Goal: Information Seeking & Learning: Learn about a topic

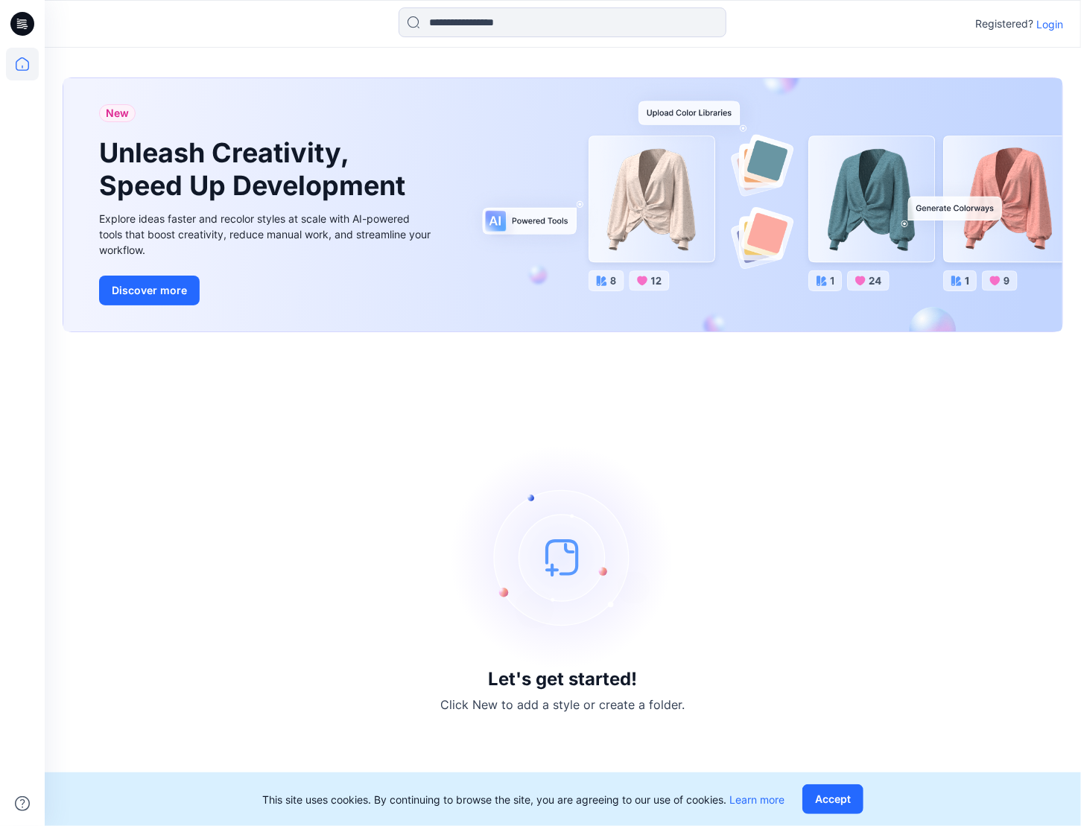
click at [1051, 23] on p "Login" at bounding box center [1050, 24] width 27 height 16
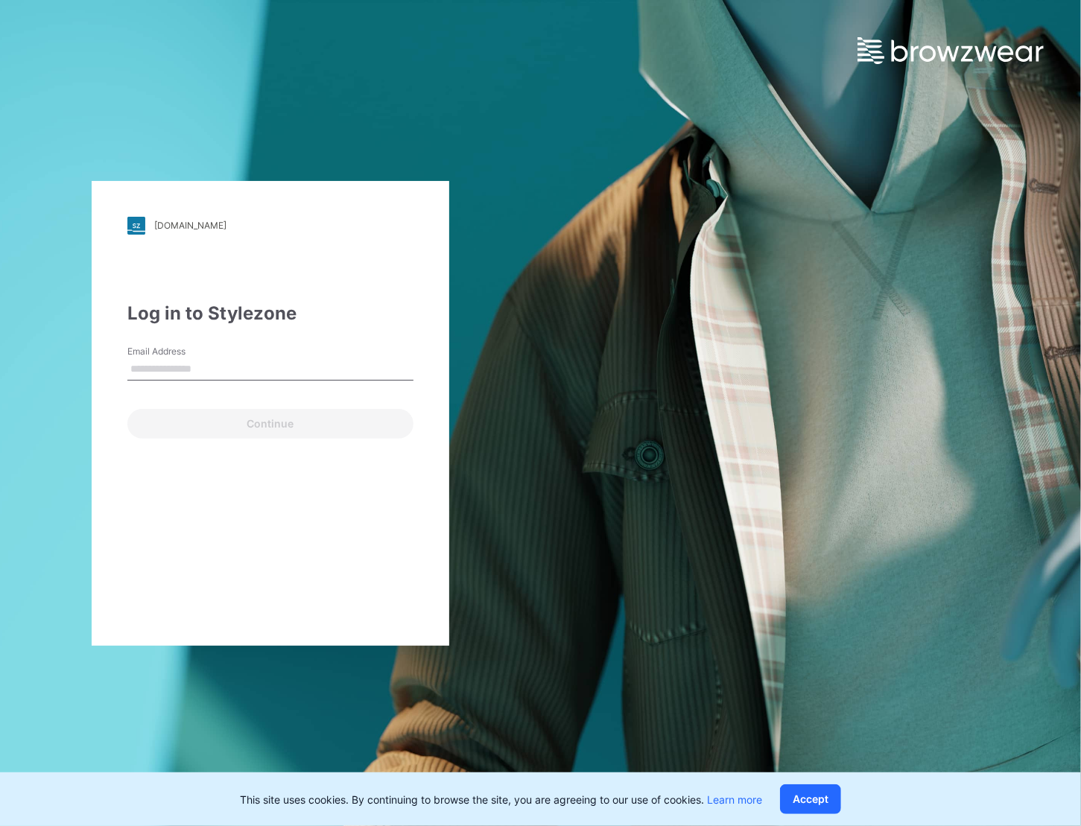
click at [215, 364] on input "Email Address" at bounding box center [270, 369] width 286 height 22
type input "**********"
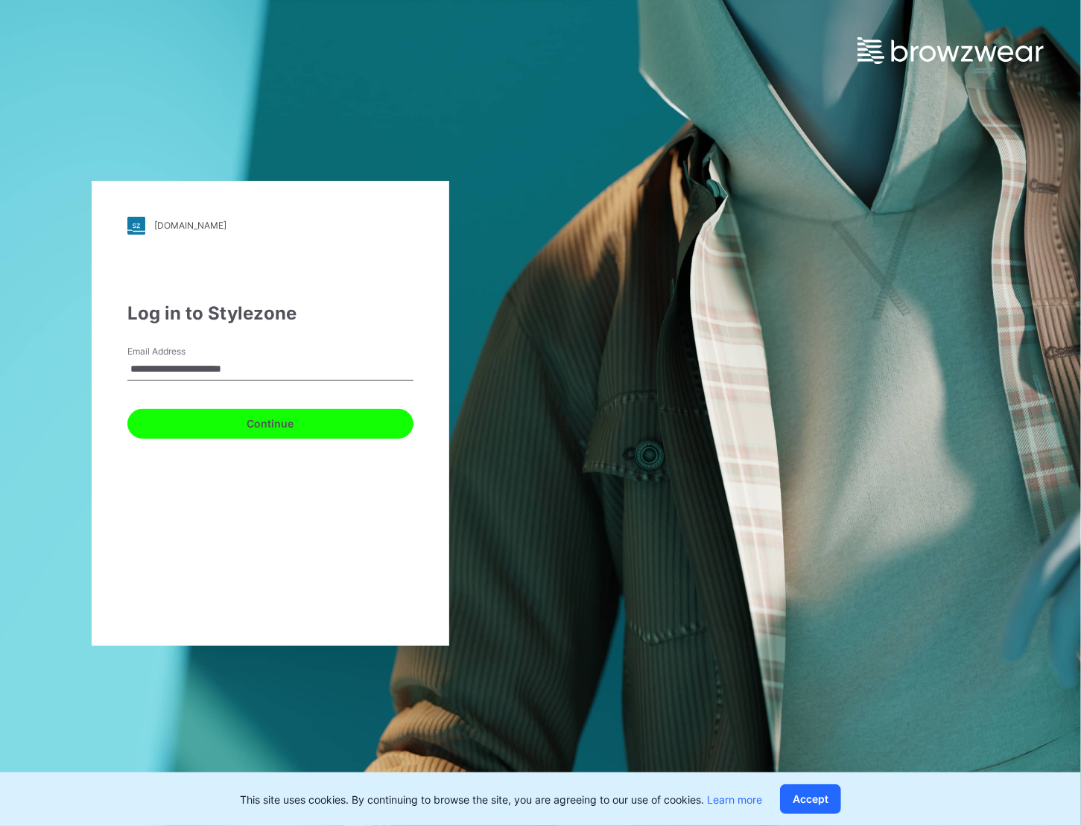
click at [367, 437] on button "Continue" at bounding box center [270, 424] width 286 height 30
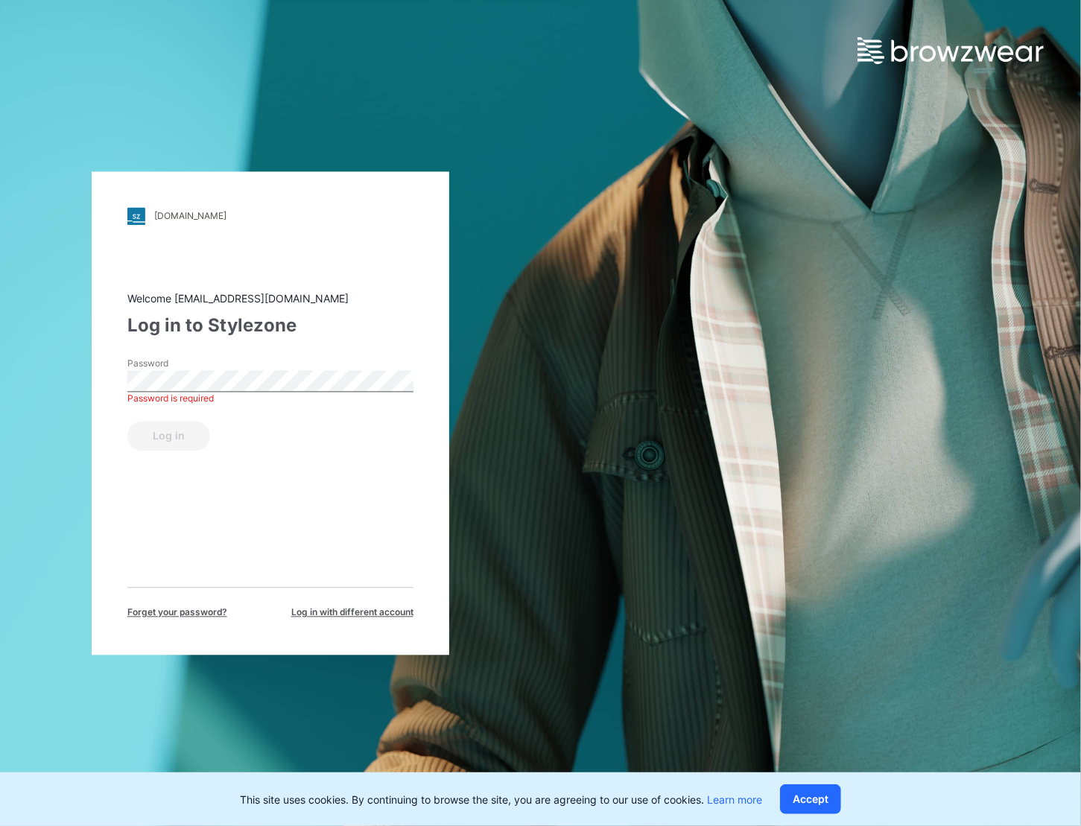
drag, startPoint x: 427, startPoint y: 428, endPoint x: 420, endPoint y: 432, distance: 7.7
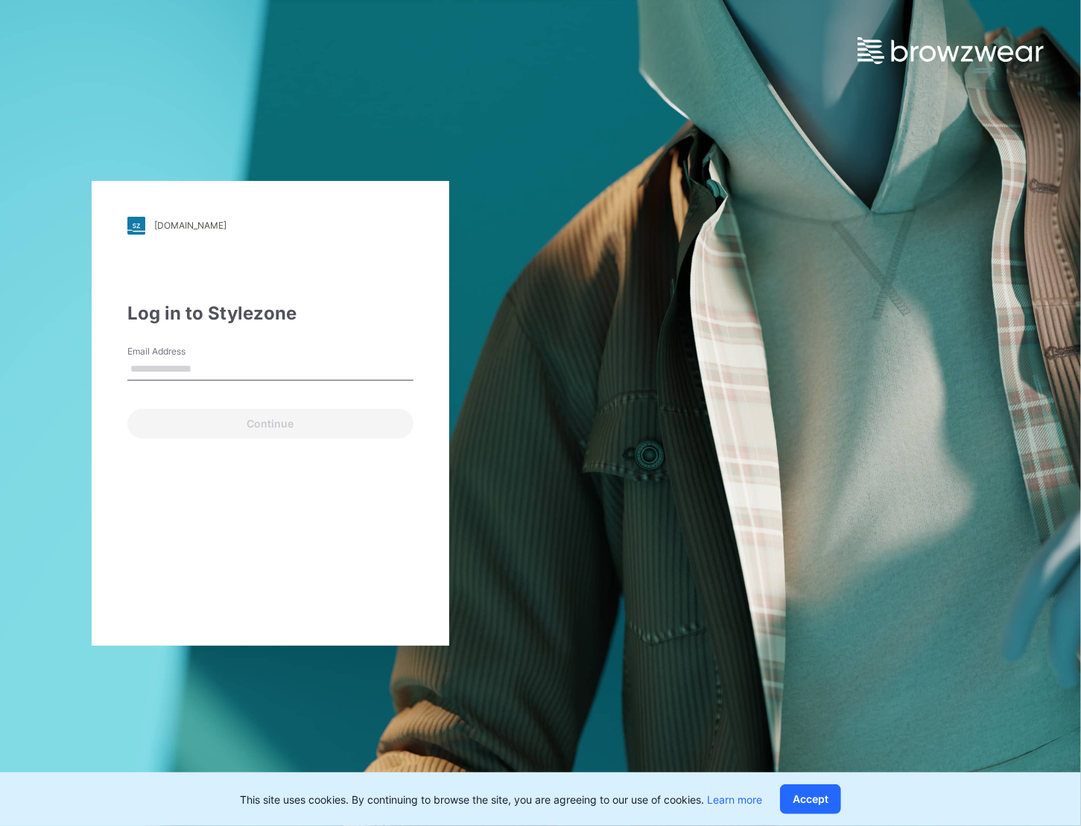
click at [201, 366] on input "Email Address" at bounding box center [270, 369] width 286 height 22
type input "**********"
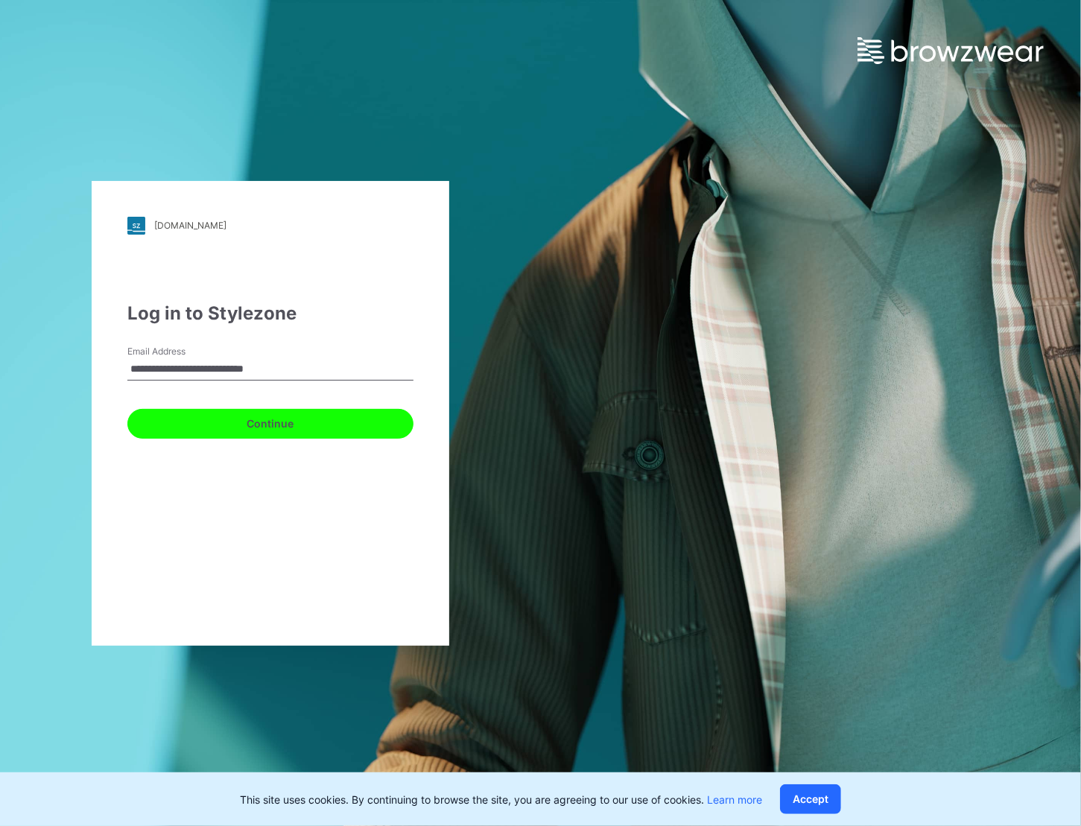
click at [200, 432] on button "Continue" at bounding box center [270, 424] width 286 height 30
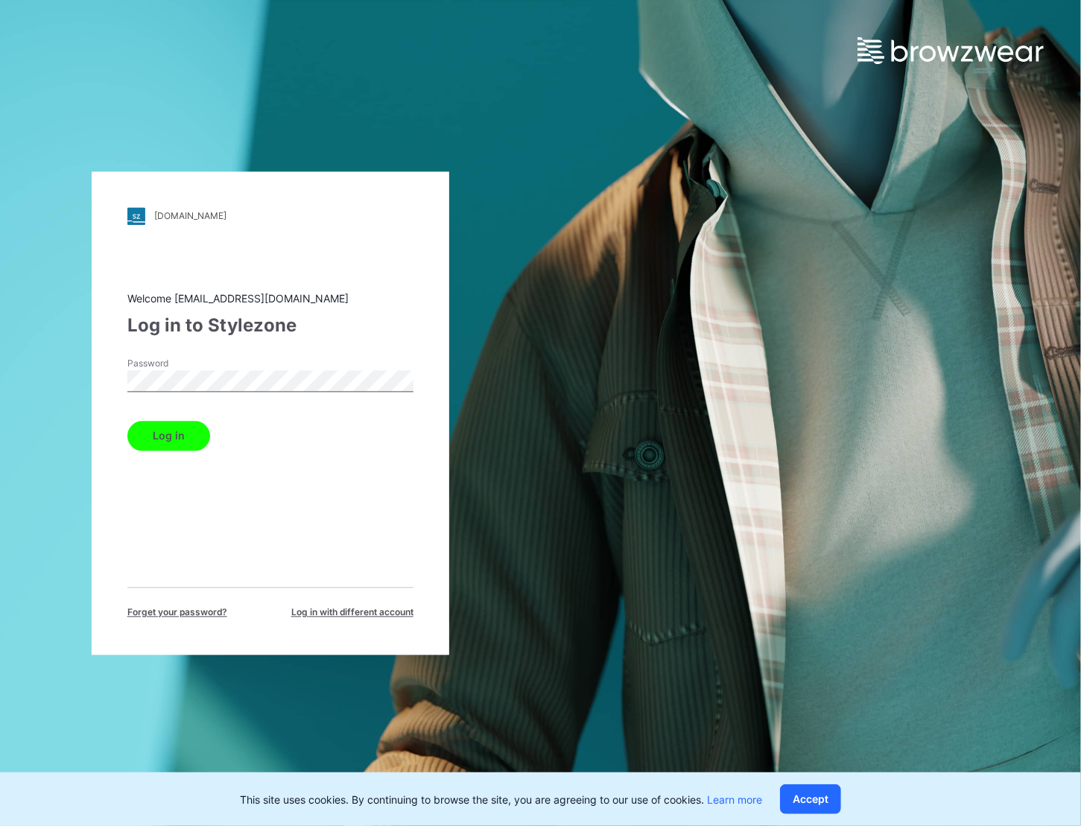
click at [127, 421] on button "Log in" at bounding box center [168, 436] width 83 height 30
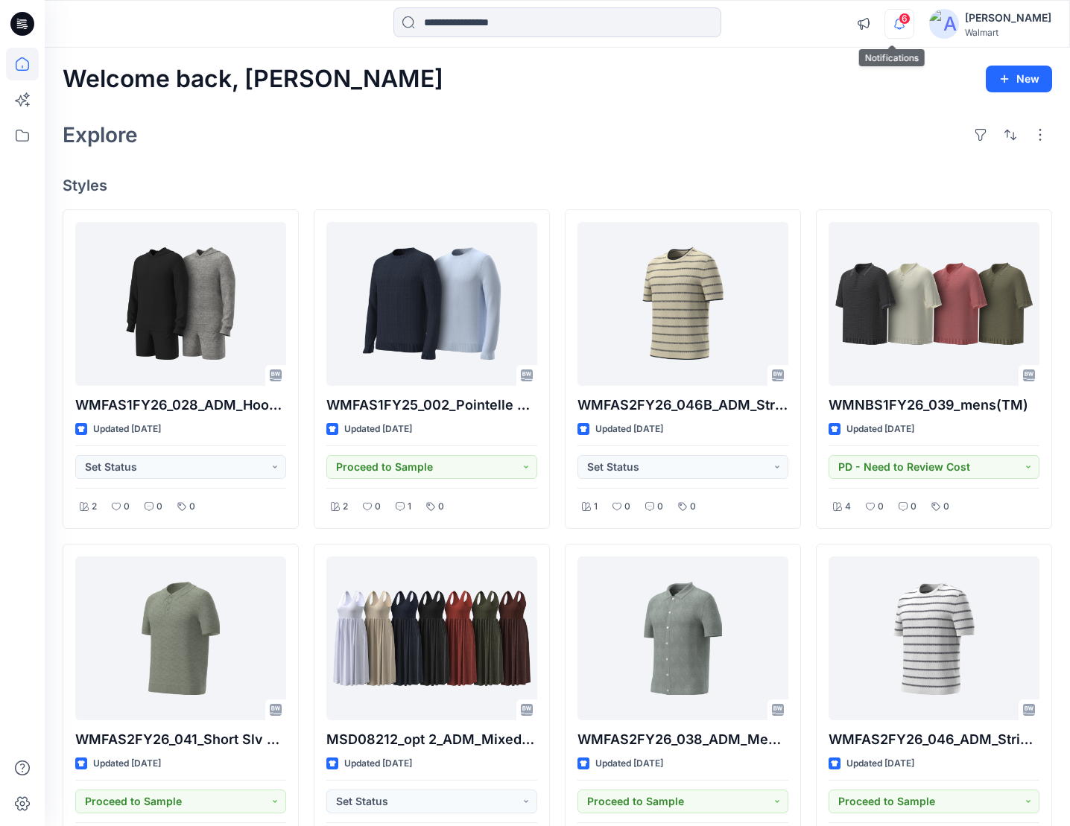
click at [902, 10] on icon "button" at bounding box center [899, 24] width 28 height 30
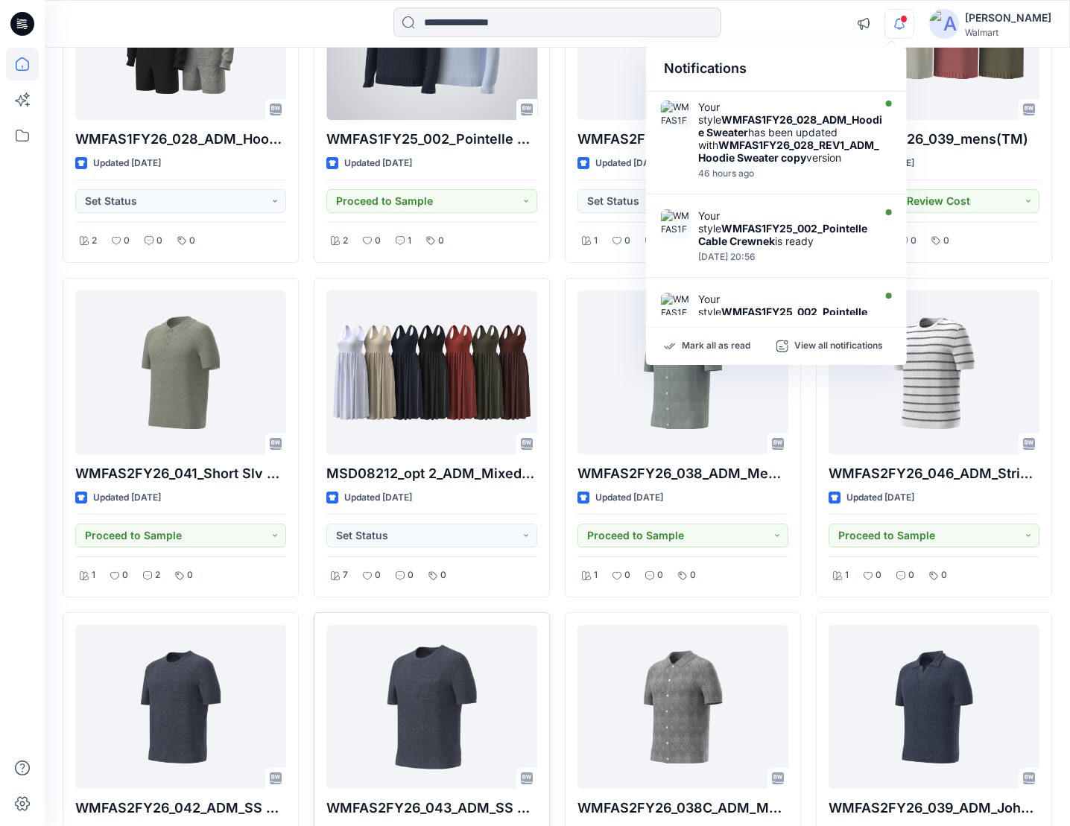
scroll to position [373, 0]
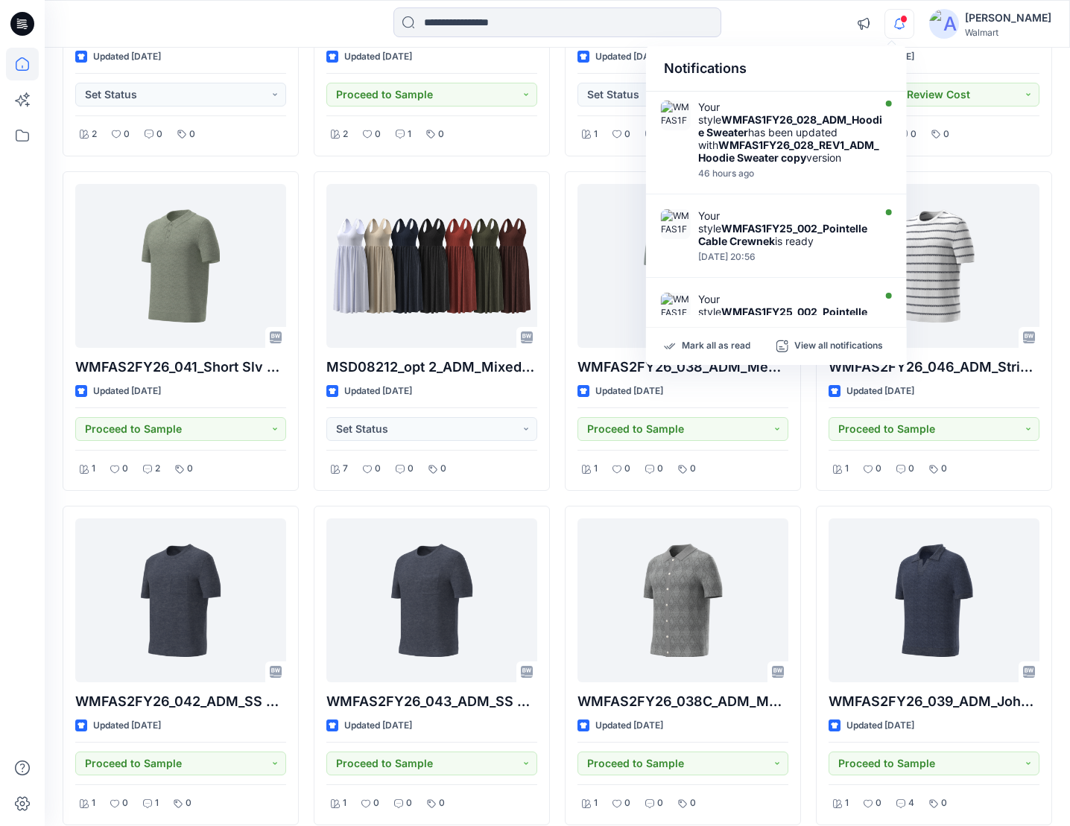
click at [15, 306] on div at bounding box center [22, 437] width 33 height 779
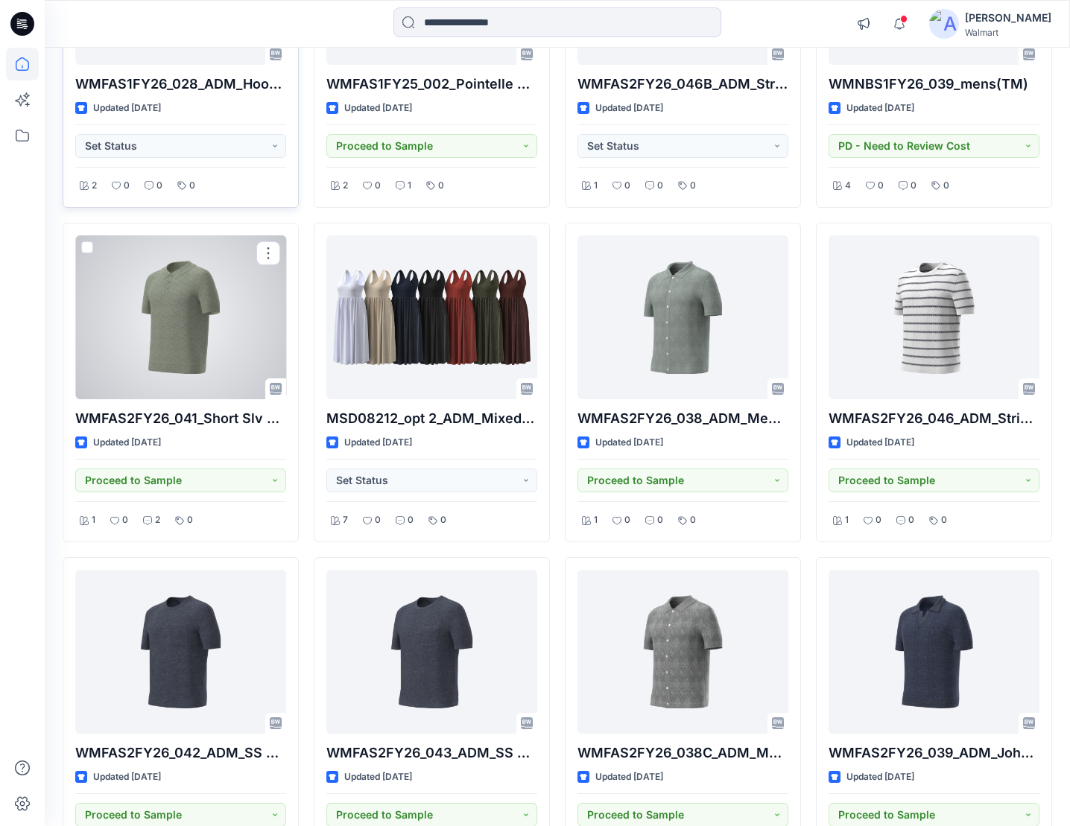
scroll to position [224, 0]
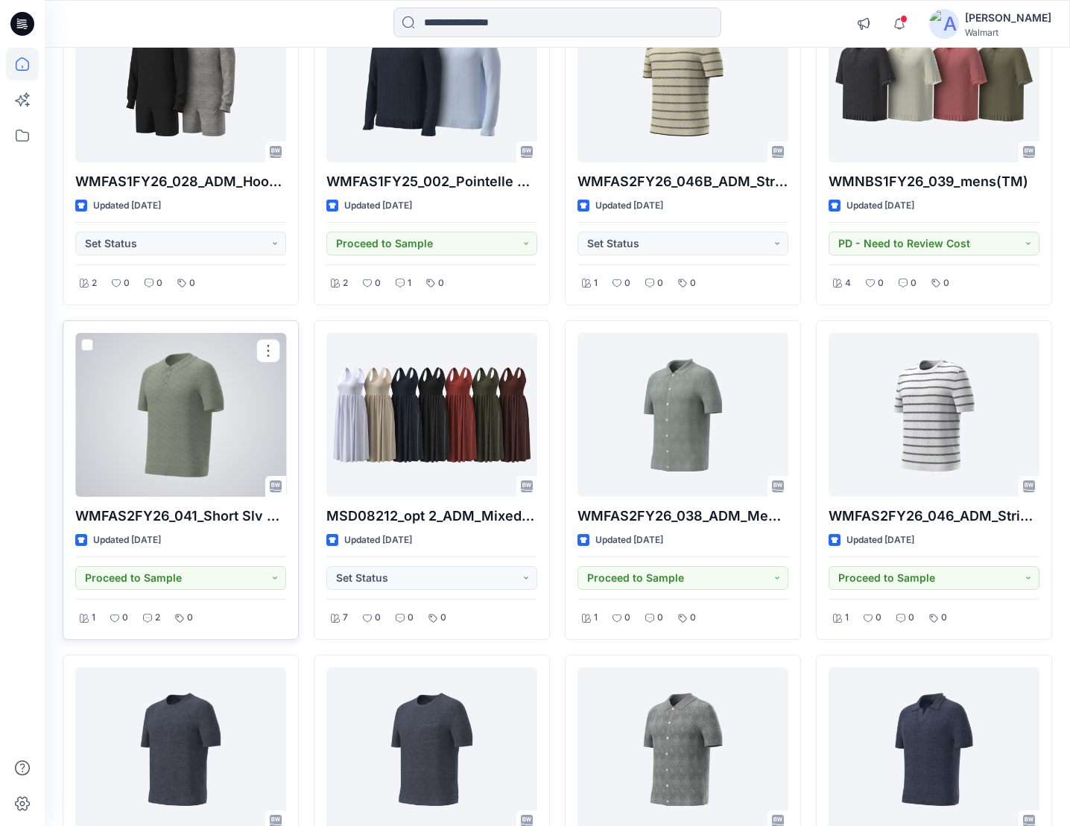
click at [168, 383] on div at bounding box center [180, 415] width 211 height 164
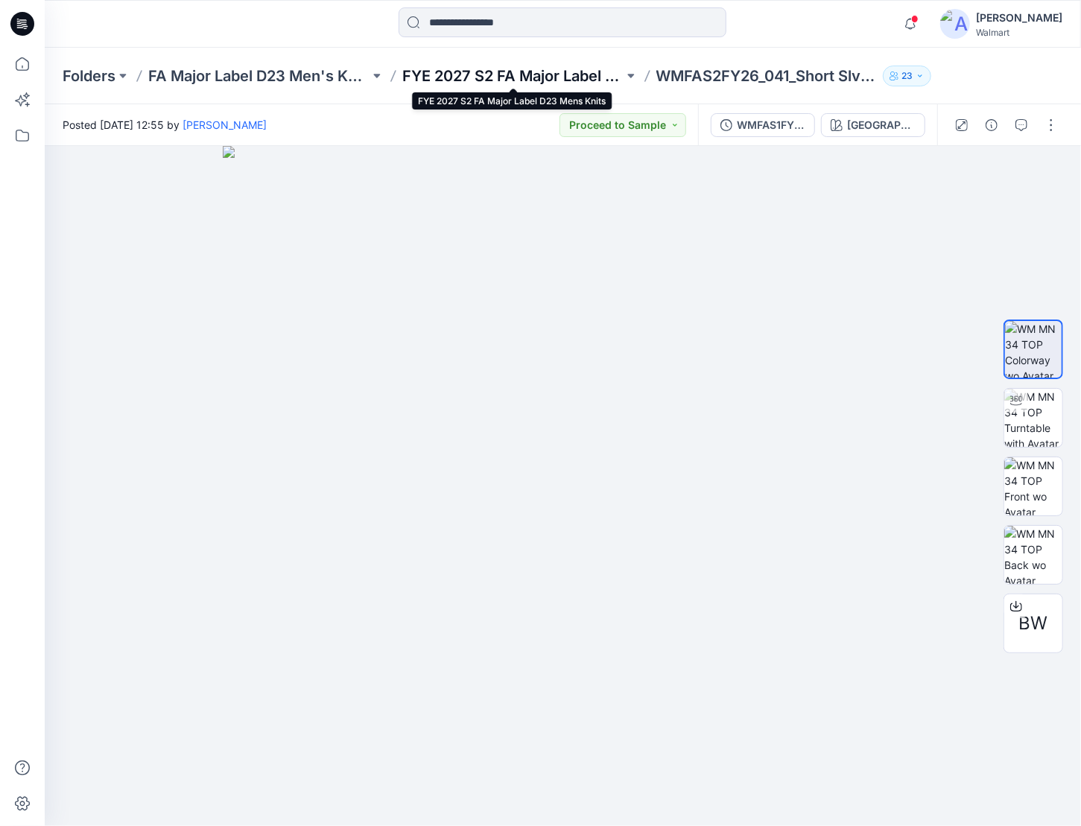
click at [463, 71] on p "FYE 2027 S2 FA Major Label D23 Mens Knits" at bounding box center [512, 76] width 221 height 21
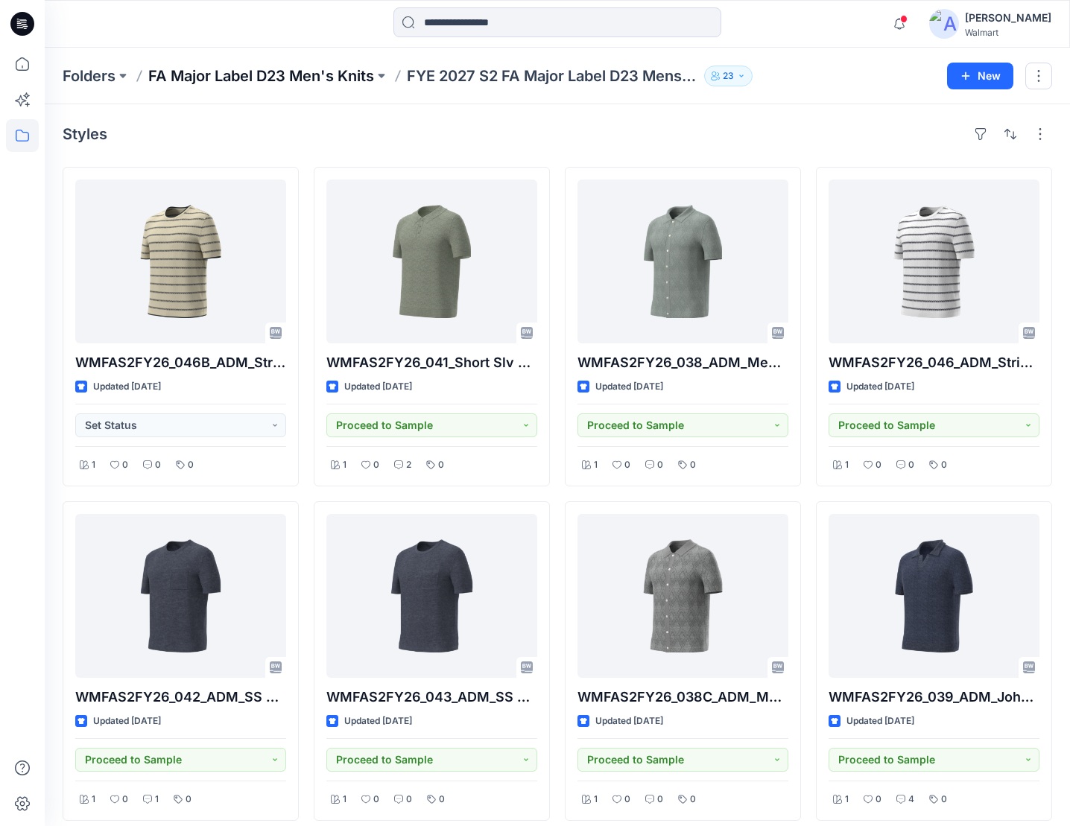
click at [302, 78] on p "FA Major Label D23 Men's Knits" at bounding box center [261, 76] width 226 height 21
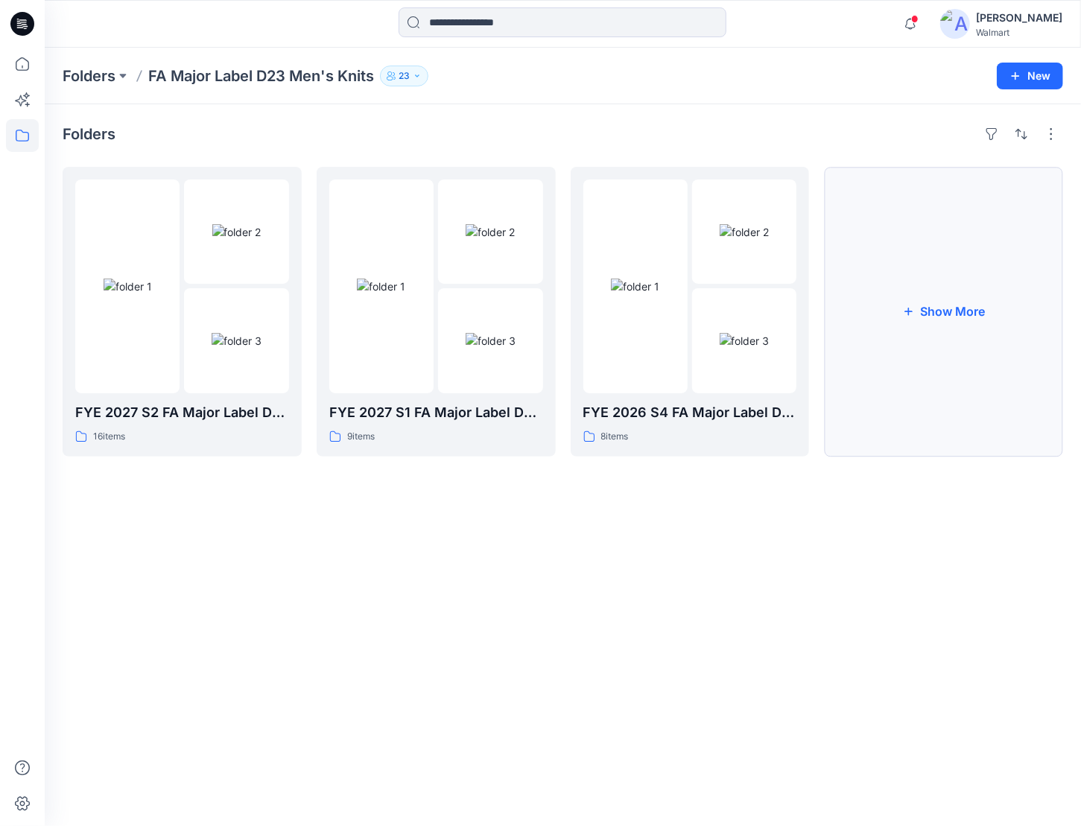
click at [915, 289] on button "Show More" at bounding box center [943, 312] width 239 height 290
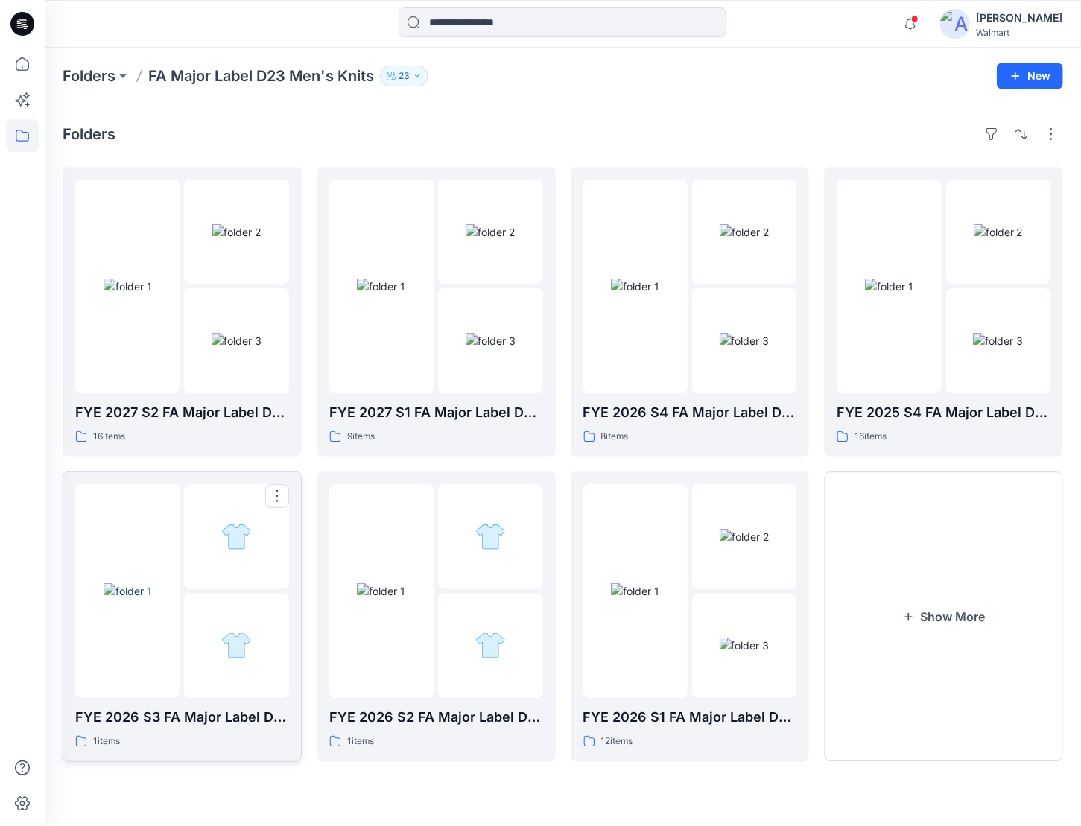
click at [212, 585] on div at bounding box center [236, 536] width 104 height 104
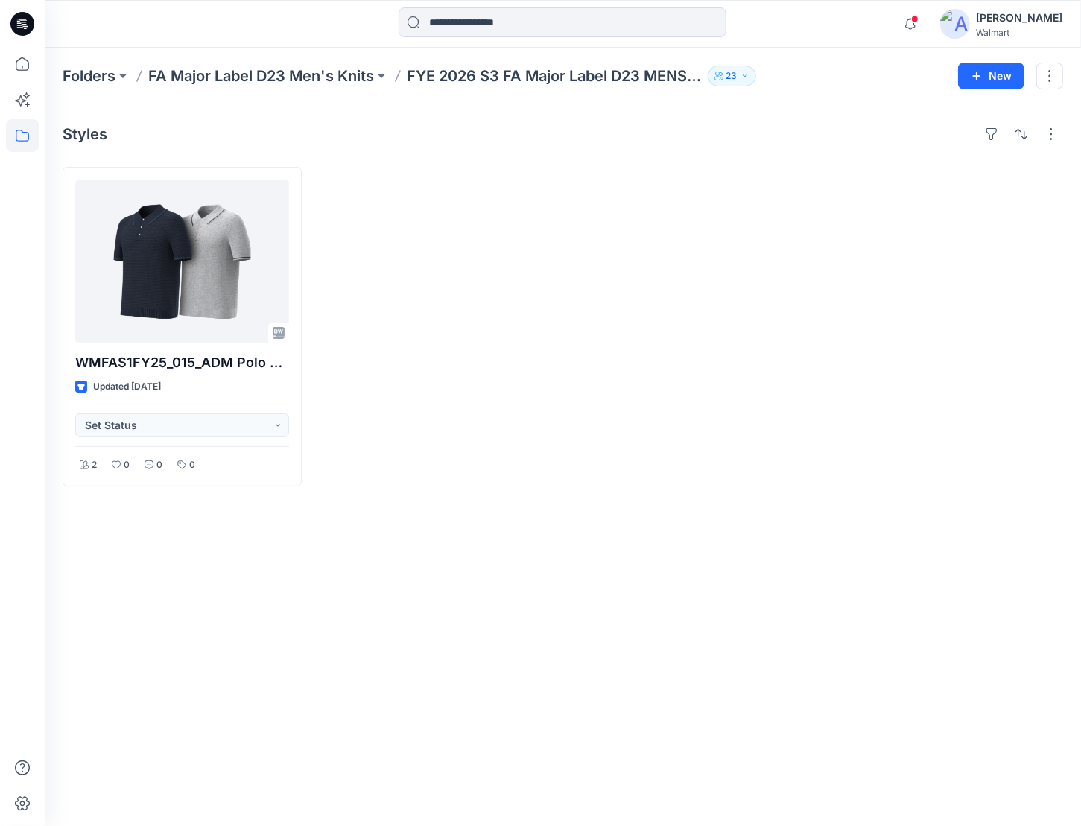
drag, startPoint x: 523, startPoint y: 177, endPoint x: 492, endPoint y: 200, distance: 39.4
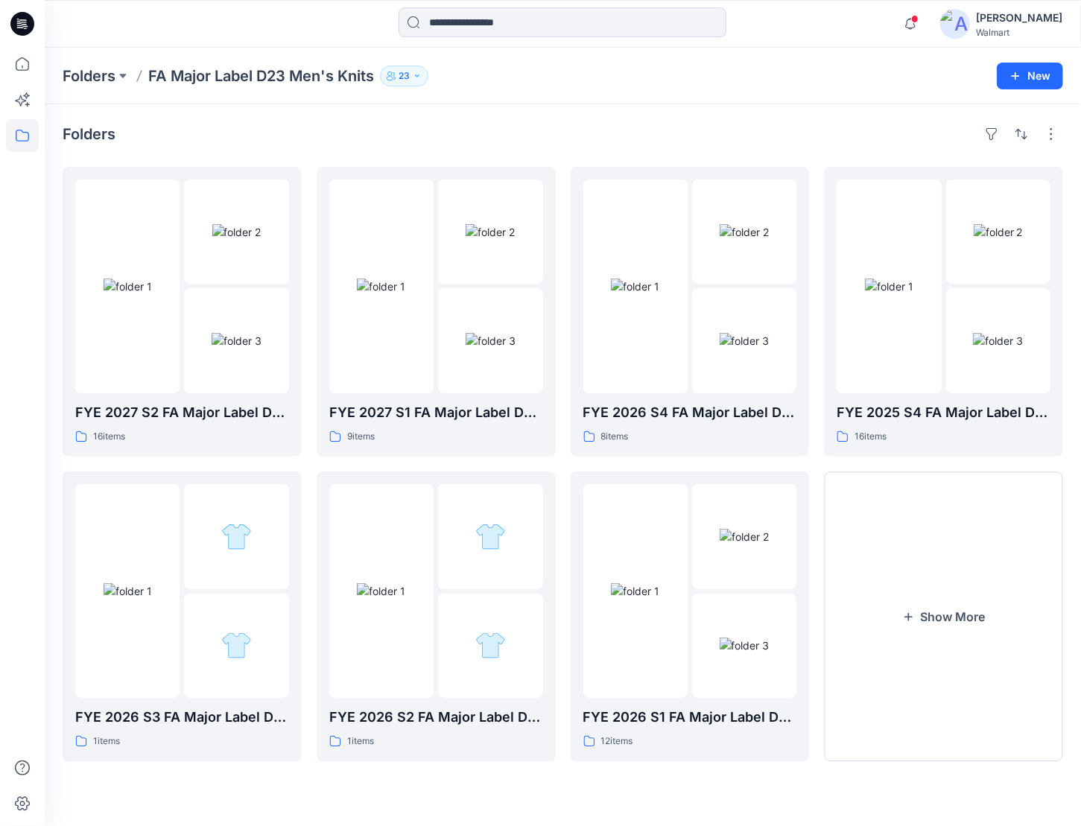
drag, startPoint x: 229, startPoint y: 121, endPoint x: 247, endPoint y: 151, distance: 35.2
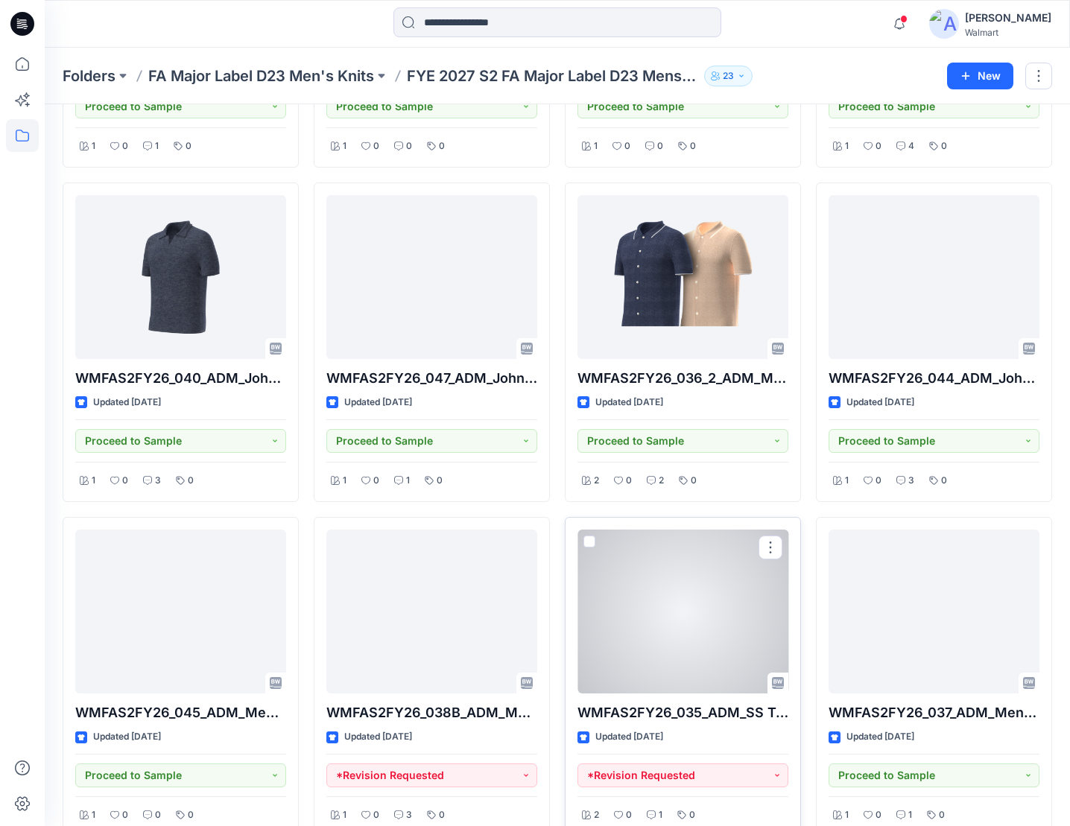
scroll to position [677, 0]
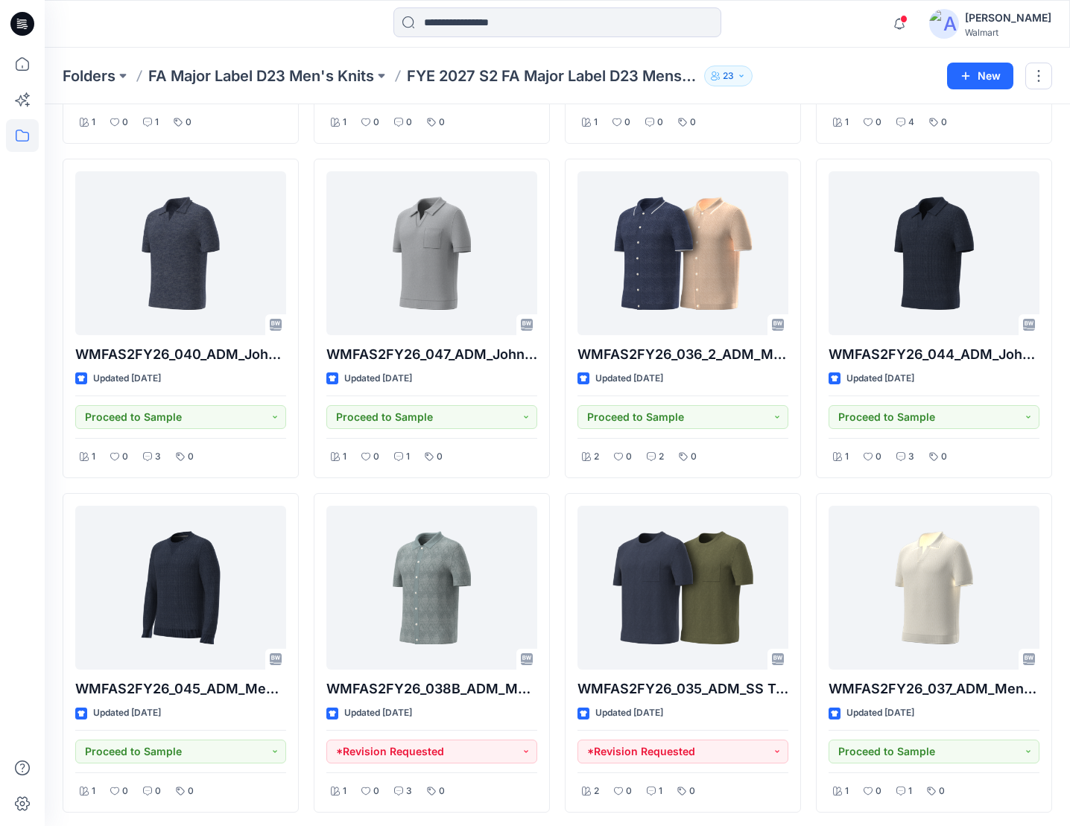
click at [15, 18] on icon at bounding box center [22, 24] width 24 height 24
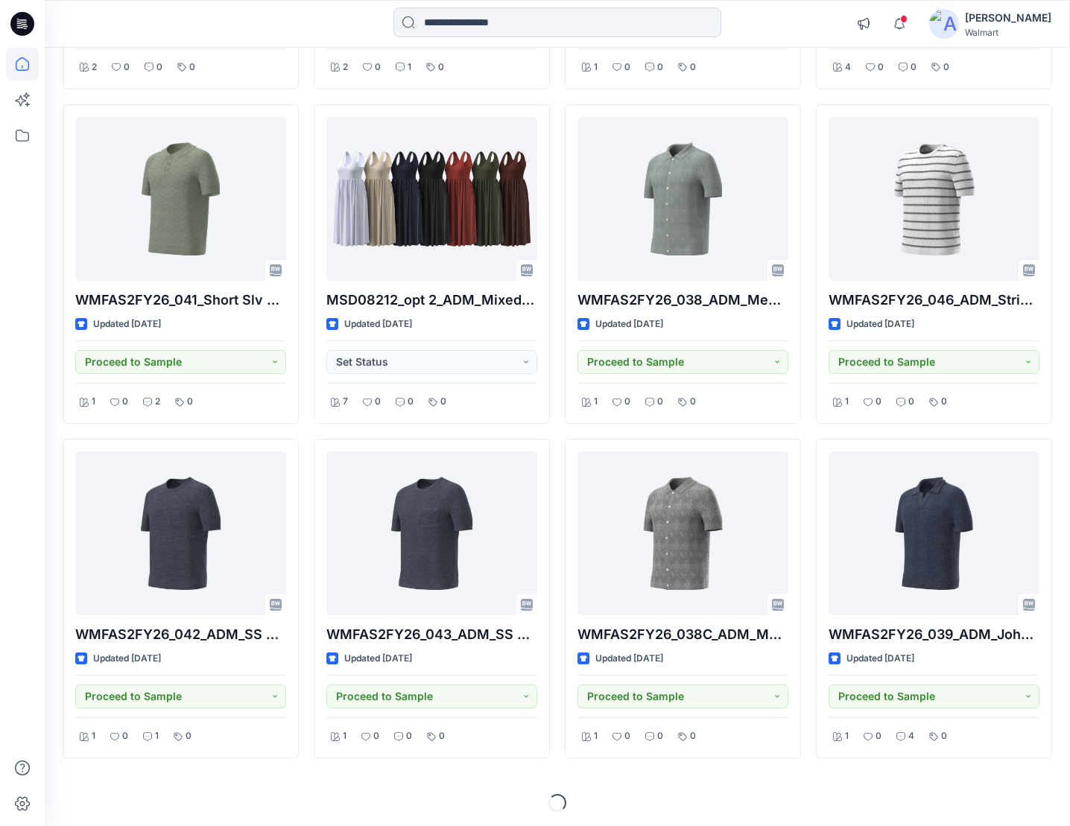
click at [28, 30] on icon at bounding box center [22, 24] width 24 height 24
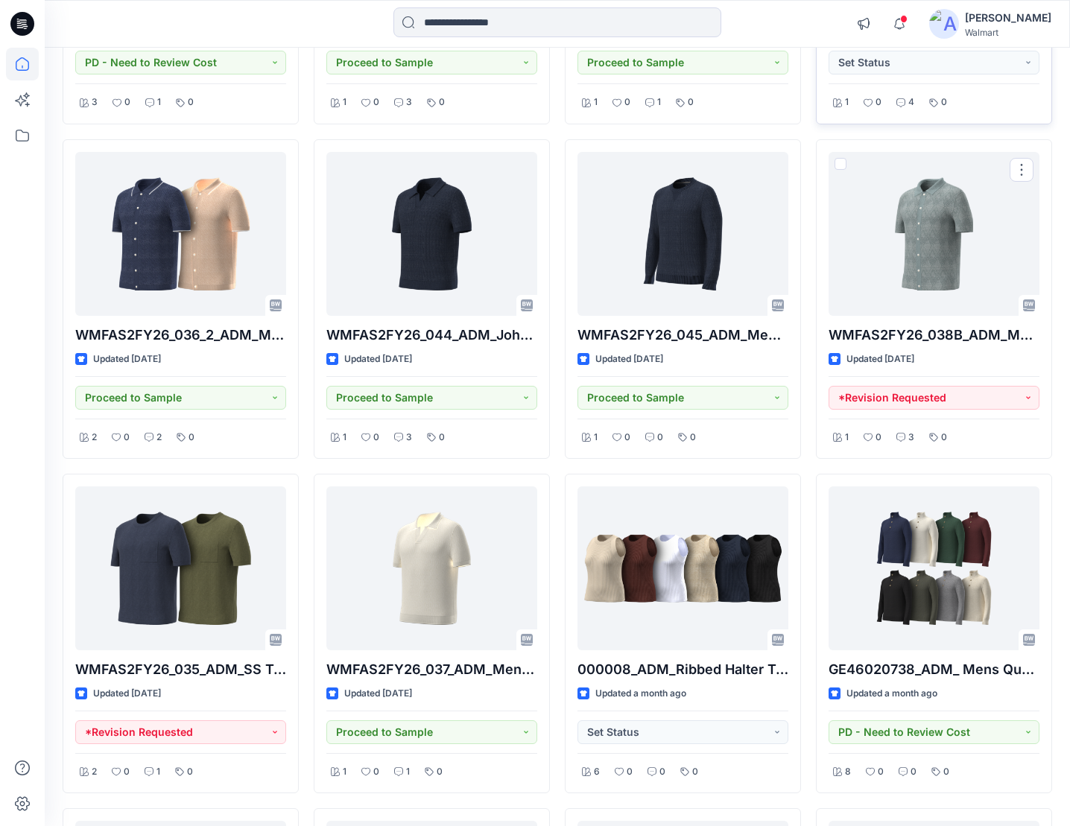
scroll to position [1110, 0]
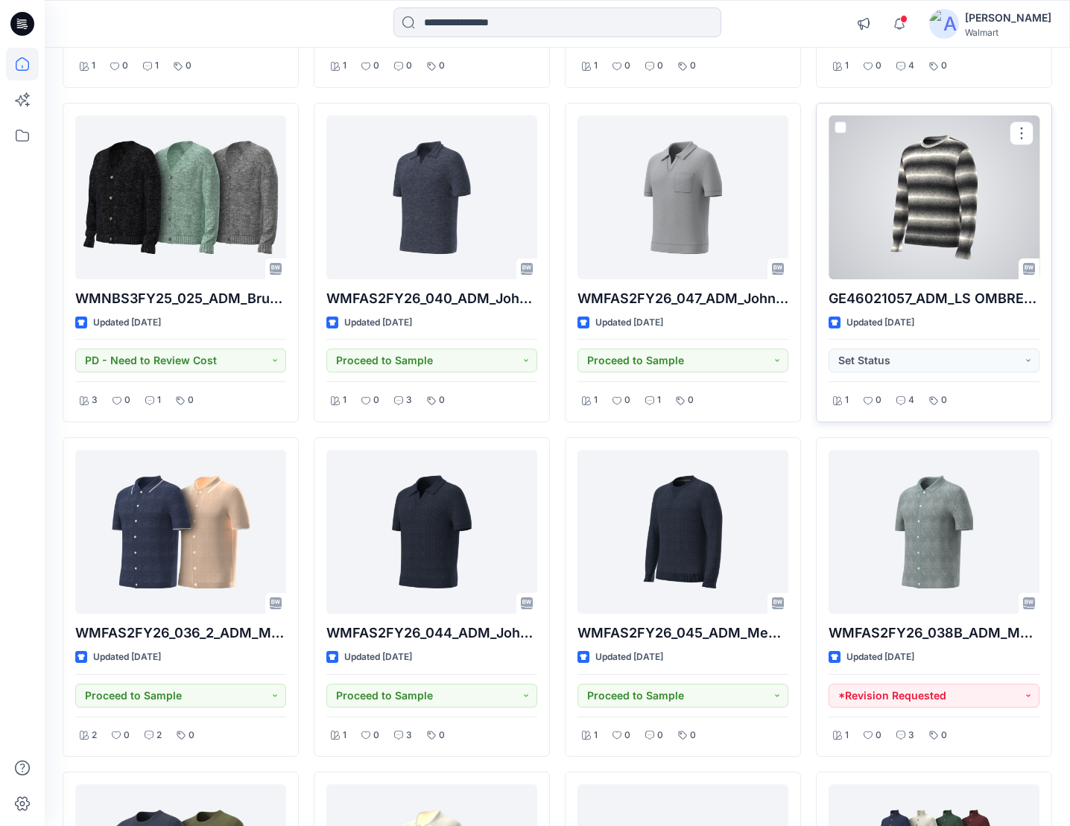
click at [876, 203] on div at bounding box center [934, 198] width 211 height 164
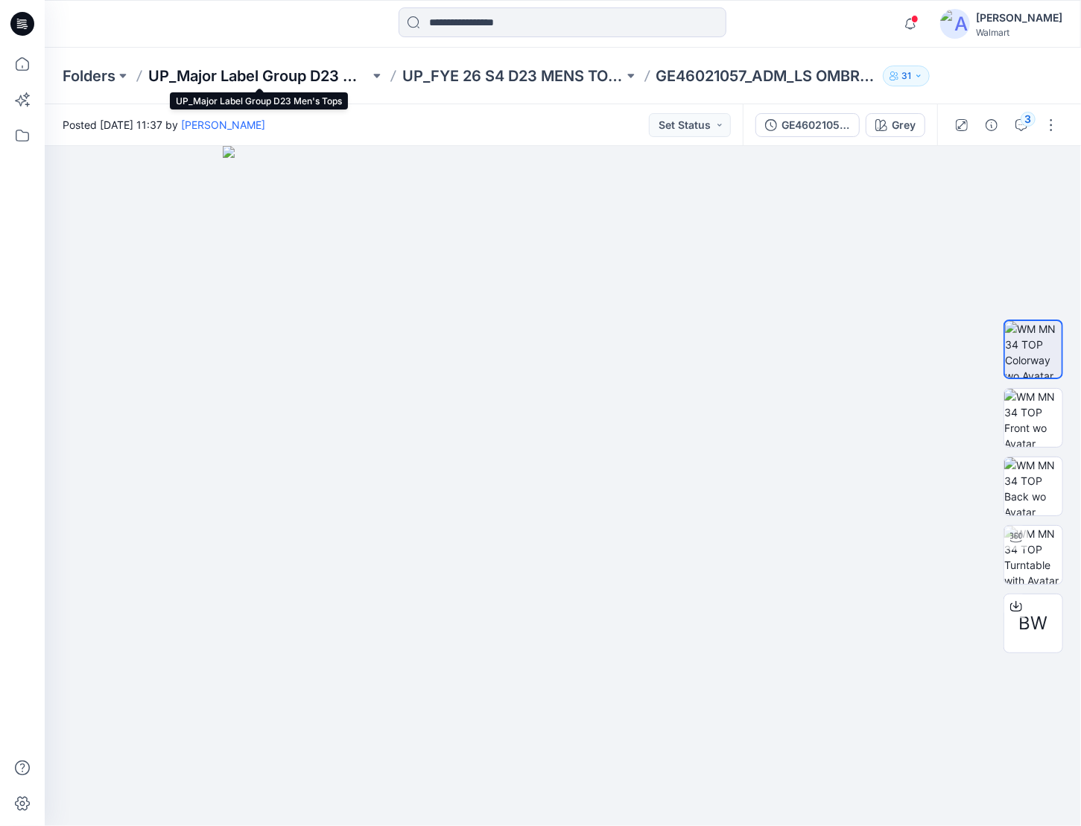
click at [306, 74] on p "UP_Major Label Group D23 Men's Tops" at bounding box center [258, 76] width 221 height 21
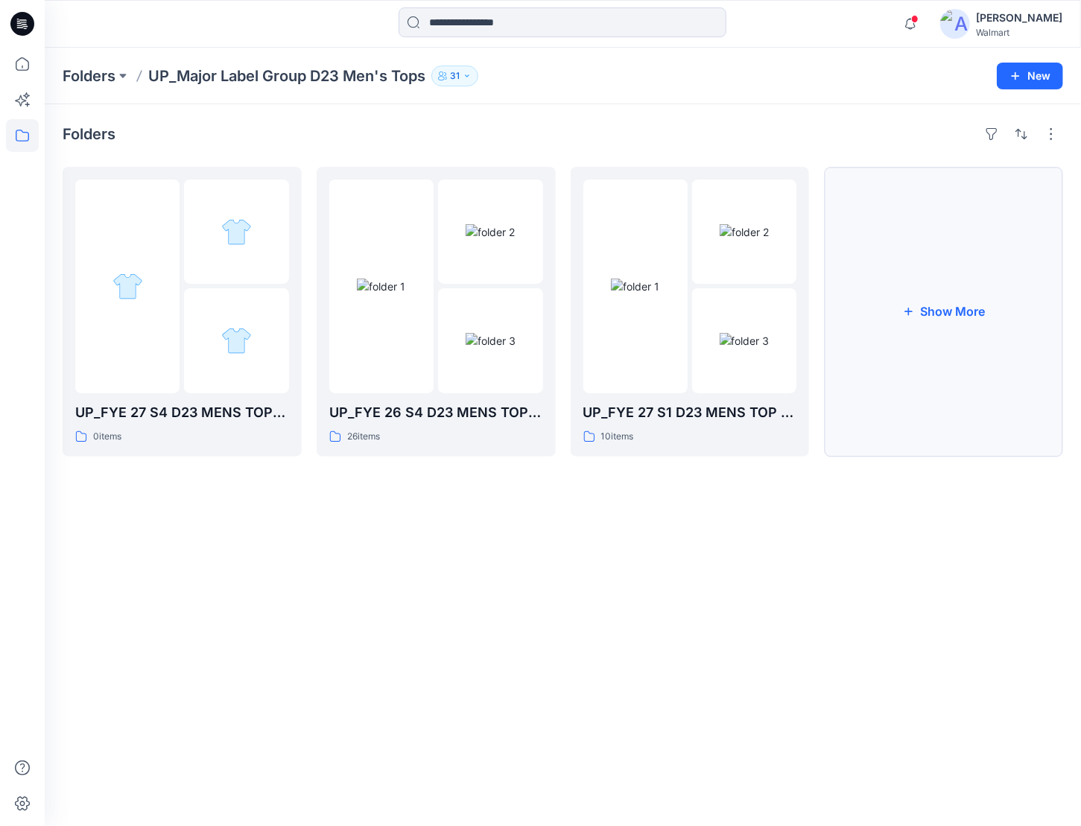
drag, startPoint x: 955, startPoint y: 294, endPoint x: 943, endPoint y: 301, distance: 13.7
click at [943, 301] on button "Show More" at bounding box center [943, 312] width 239 height 290
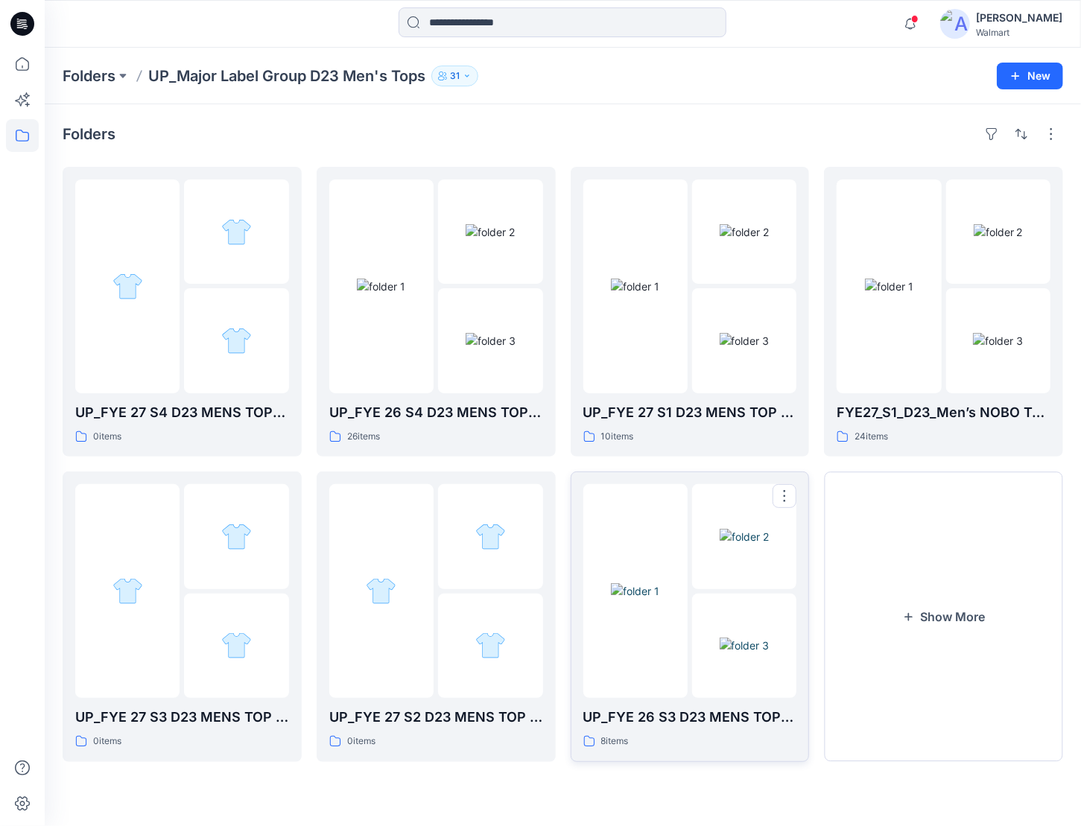
click at [654, 599] on img at bounding box center [635, 592] width 48 height 16
click at [967, 588] on button "Show More" at bounding box center [943, 617] width 239 height 290
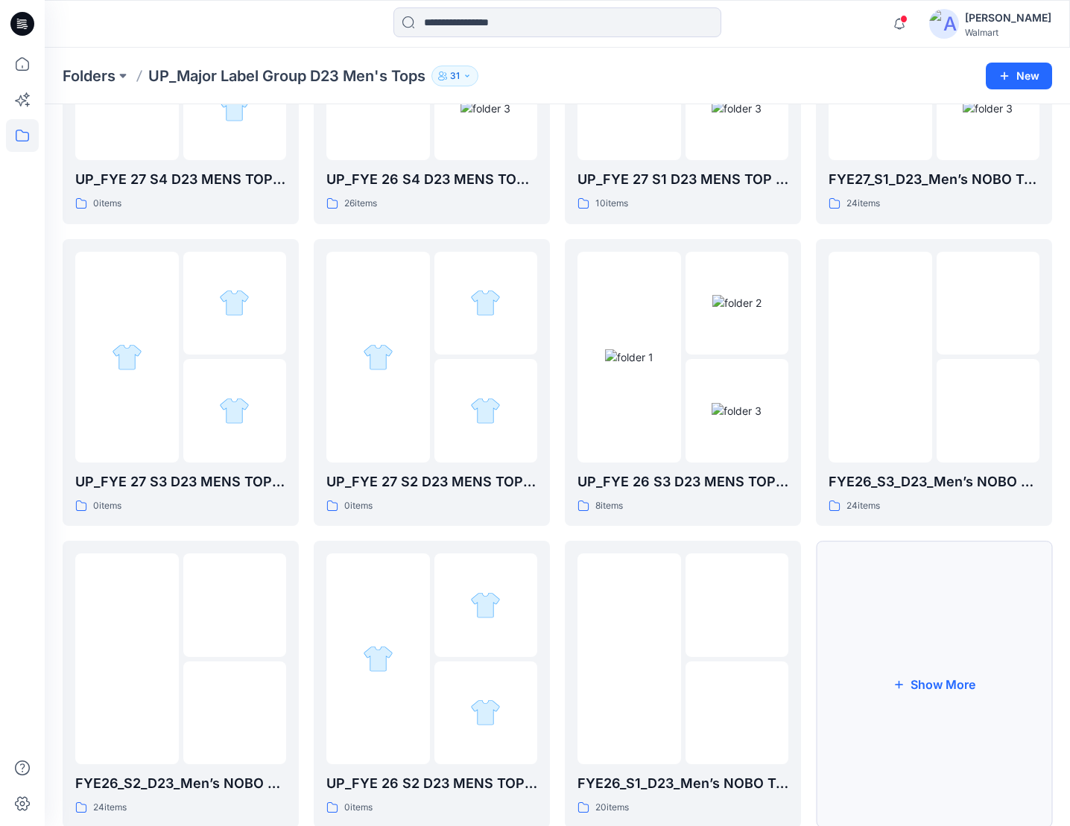
scroll to position [273, 0]
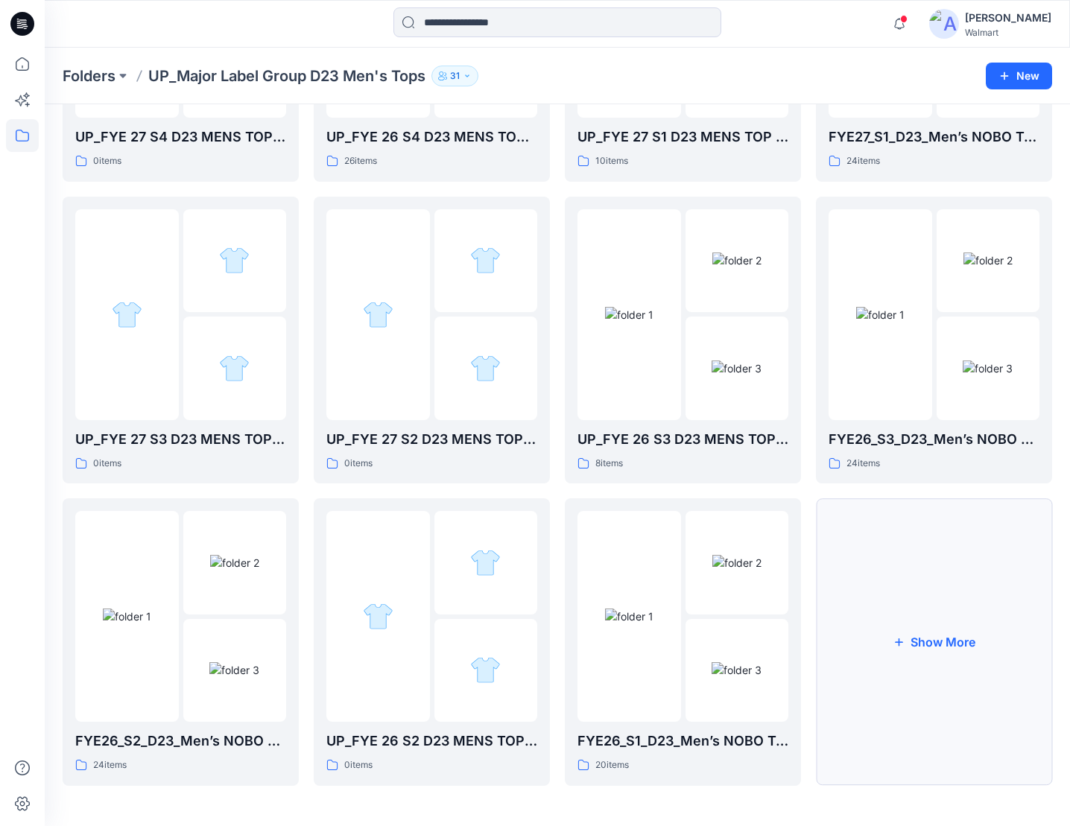
click at [922, 576] on button "Show More" at bounding box center [934, 643] width 236 height 288
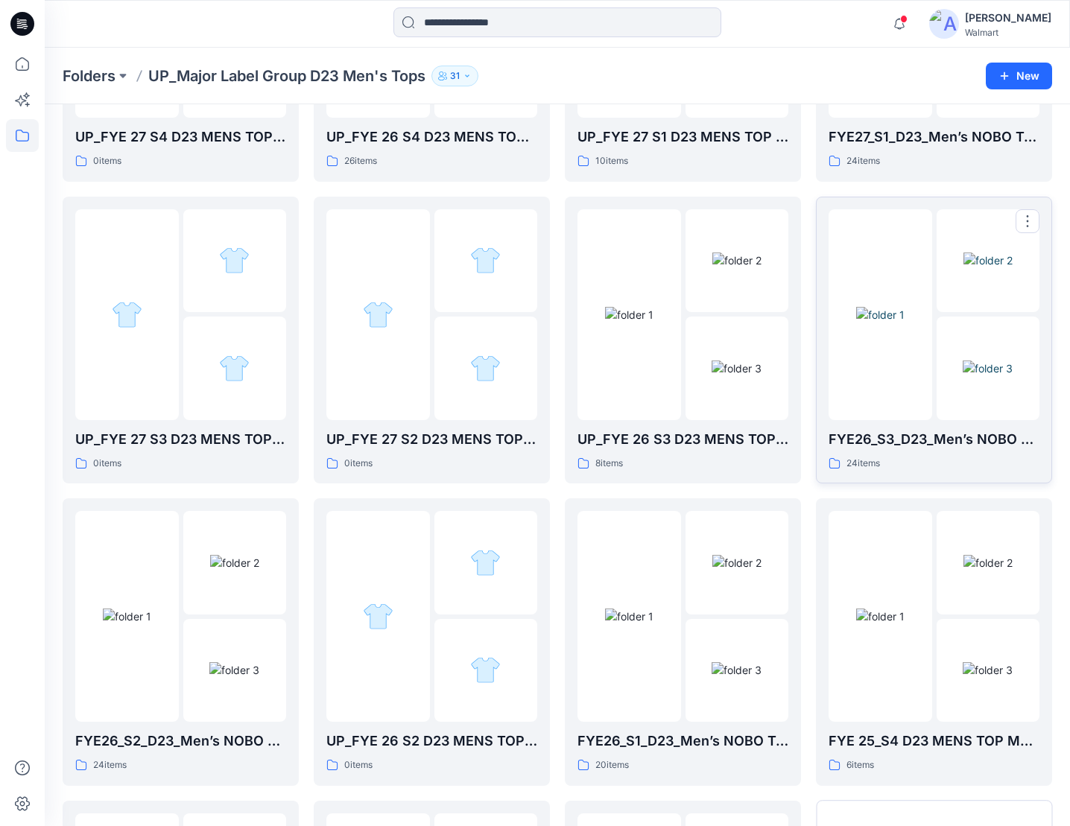
click at [978, 372] on img at bounding box center [988, 369] width 50 height 16
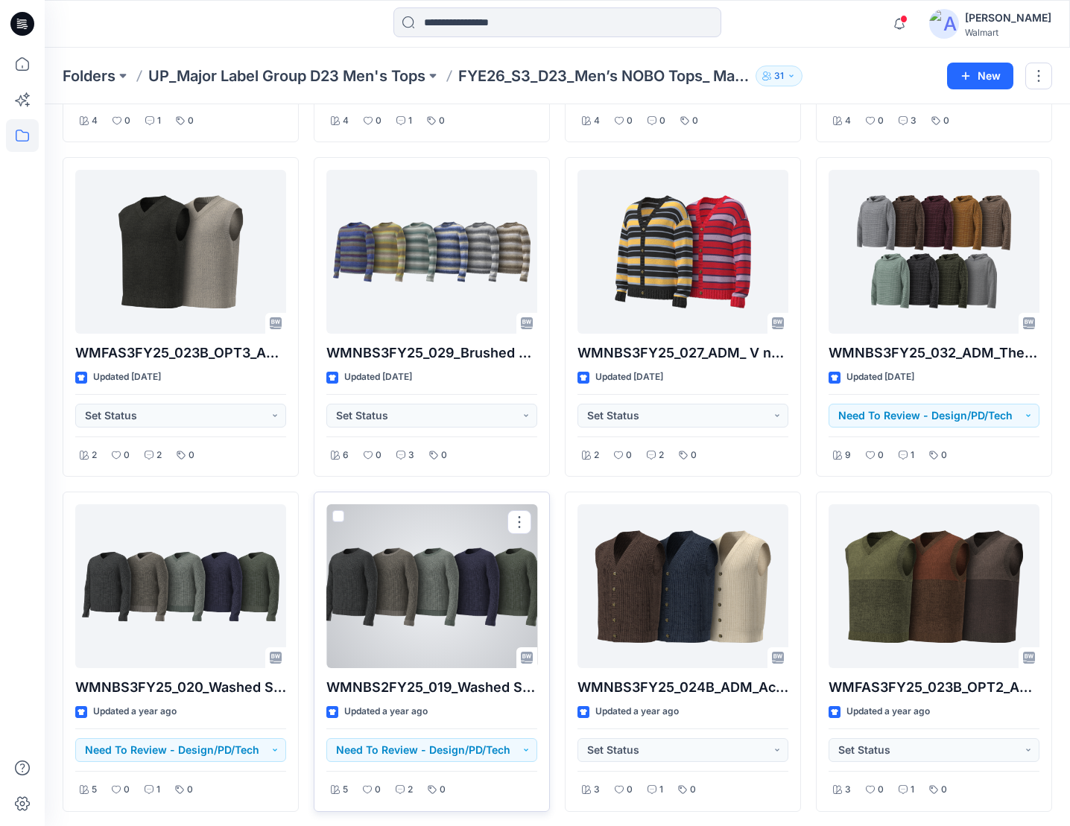
scroll to position [1068, 0]
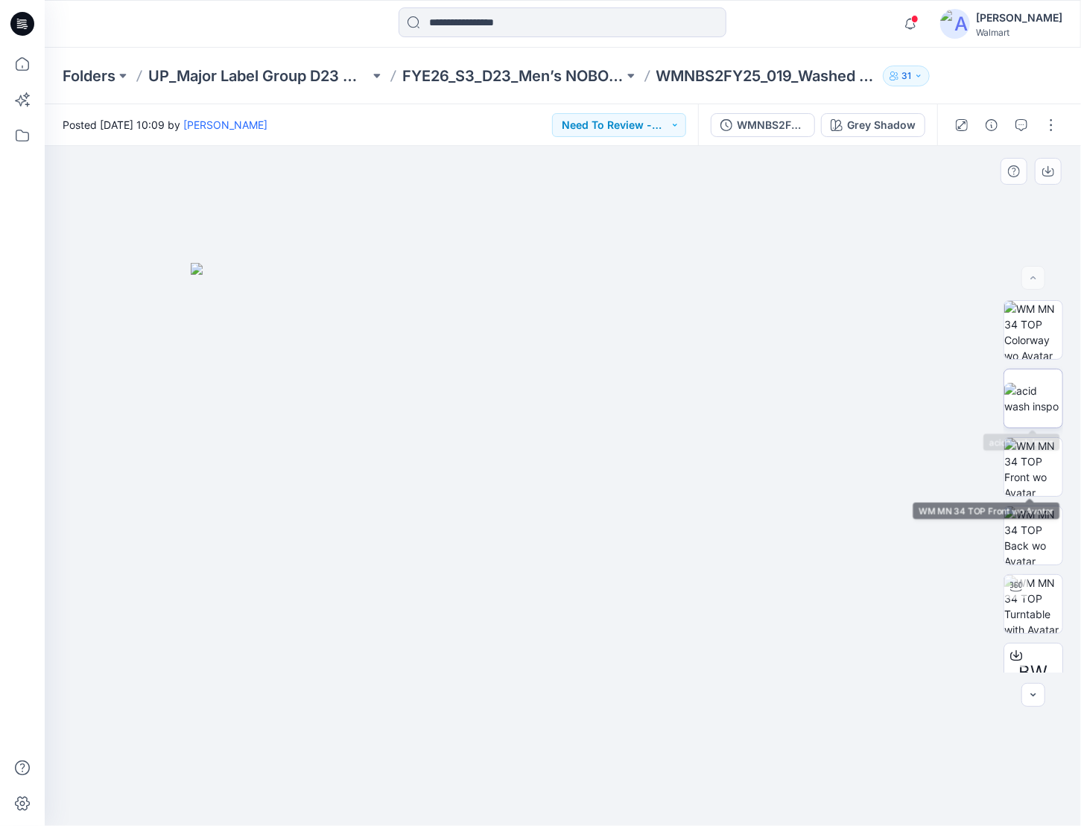
click at [1025, 395] on img at bounding box center [1034, 398] width 58 height 31
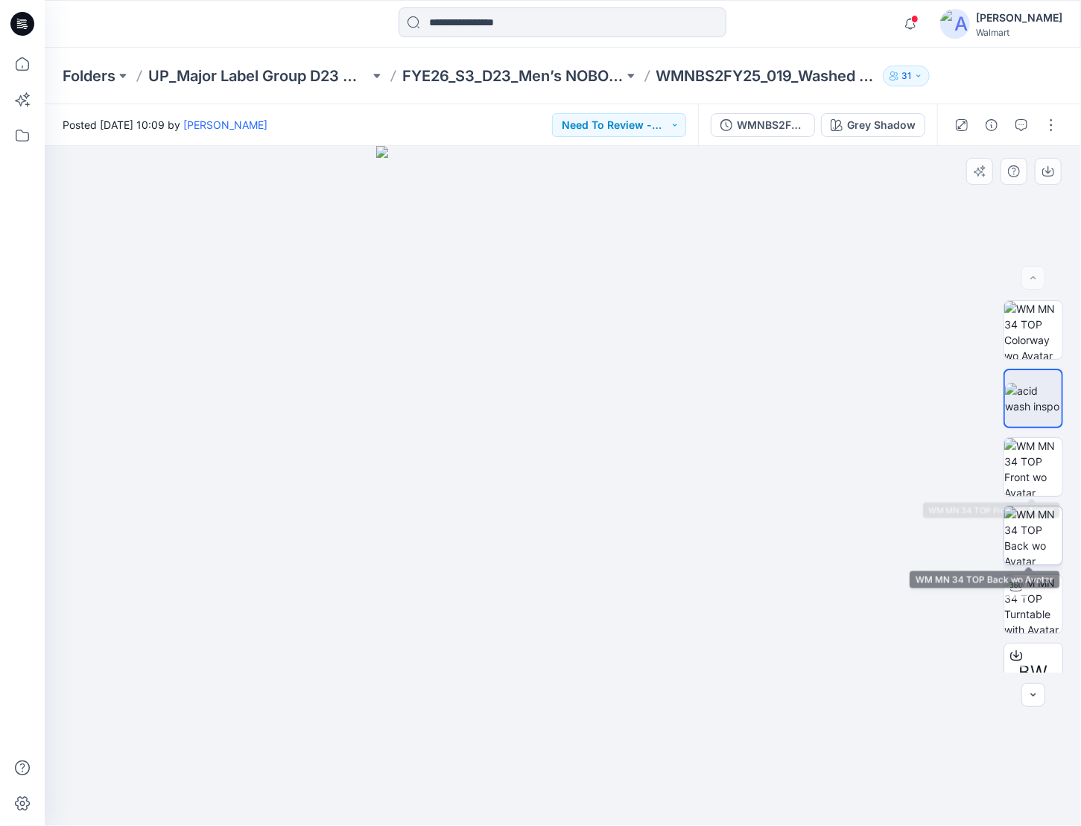
drag, startPoint x: 1053, startPoint y: 536, endPoint x: 1048, endPoint y: 526, distance: 11.0
click at [1052, 531] on img at bounding box center [1034, 536] width 58 height 58
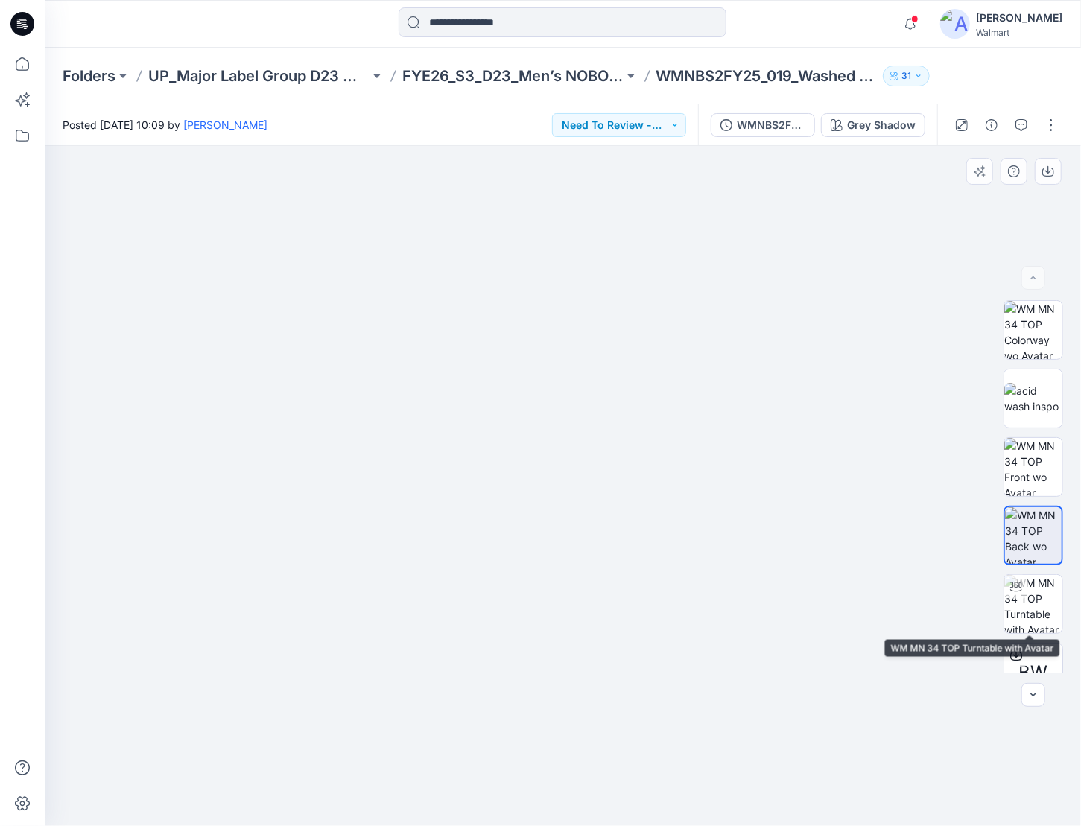
drag, startPoint x: 1043, startPoint y: 619, endPoint x: 978, endPoint y: 585, distance: 73.0
click at [1043, 618] on img at bounding box center [1034, 604] width 58 height 58
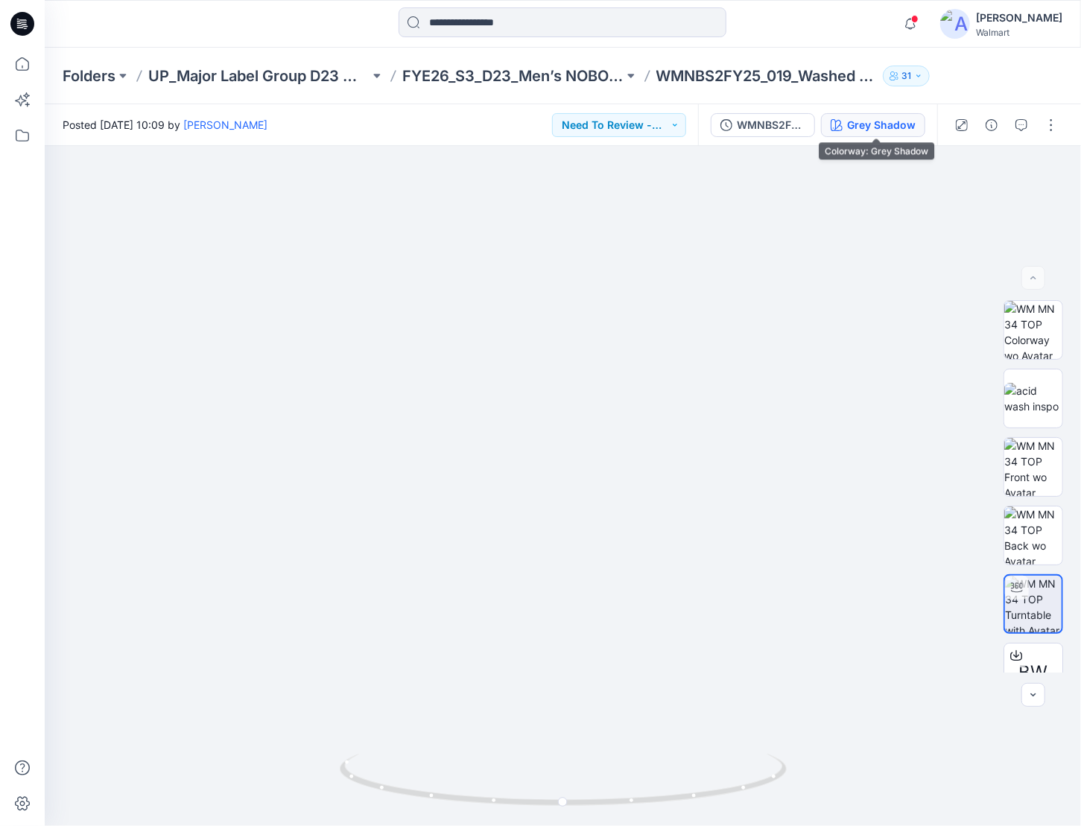
click at [898, 131] on div "Grey Shadow" at bounding box center [881, 125] width 69 height 16
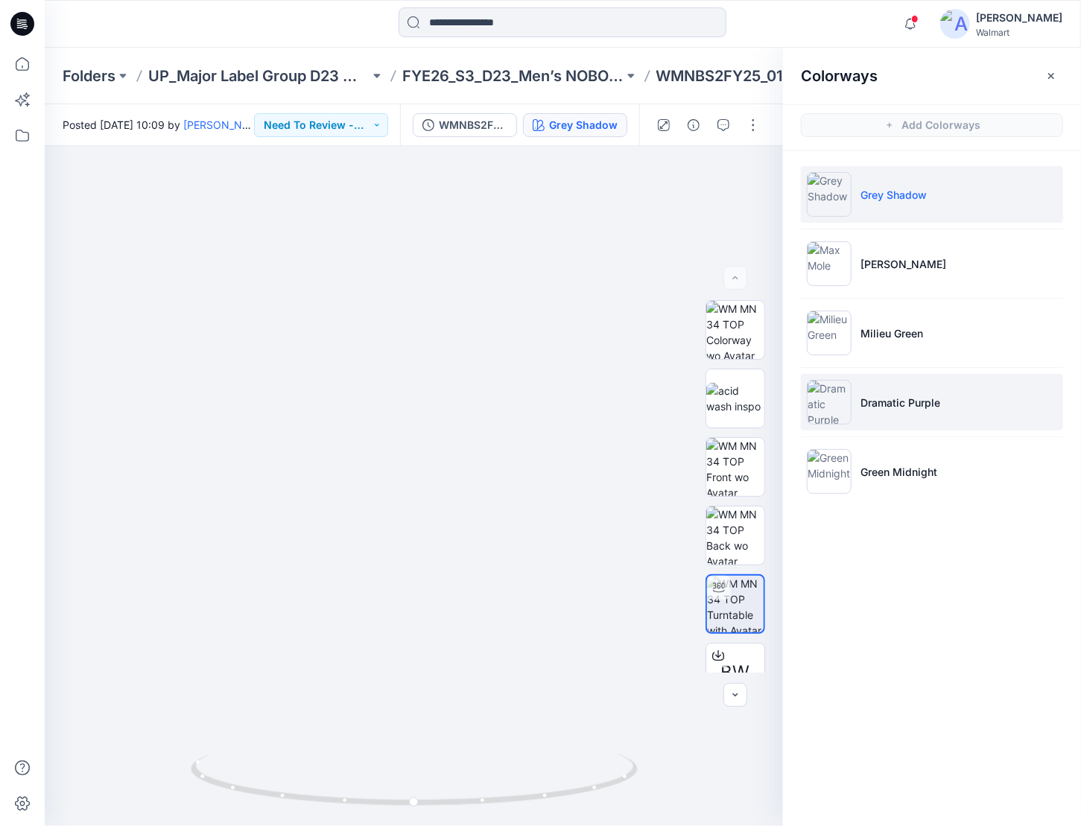
click at [899, 381] on li "Dramatic Purple" at bounding box center [932, 402] width 262 height 57
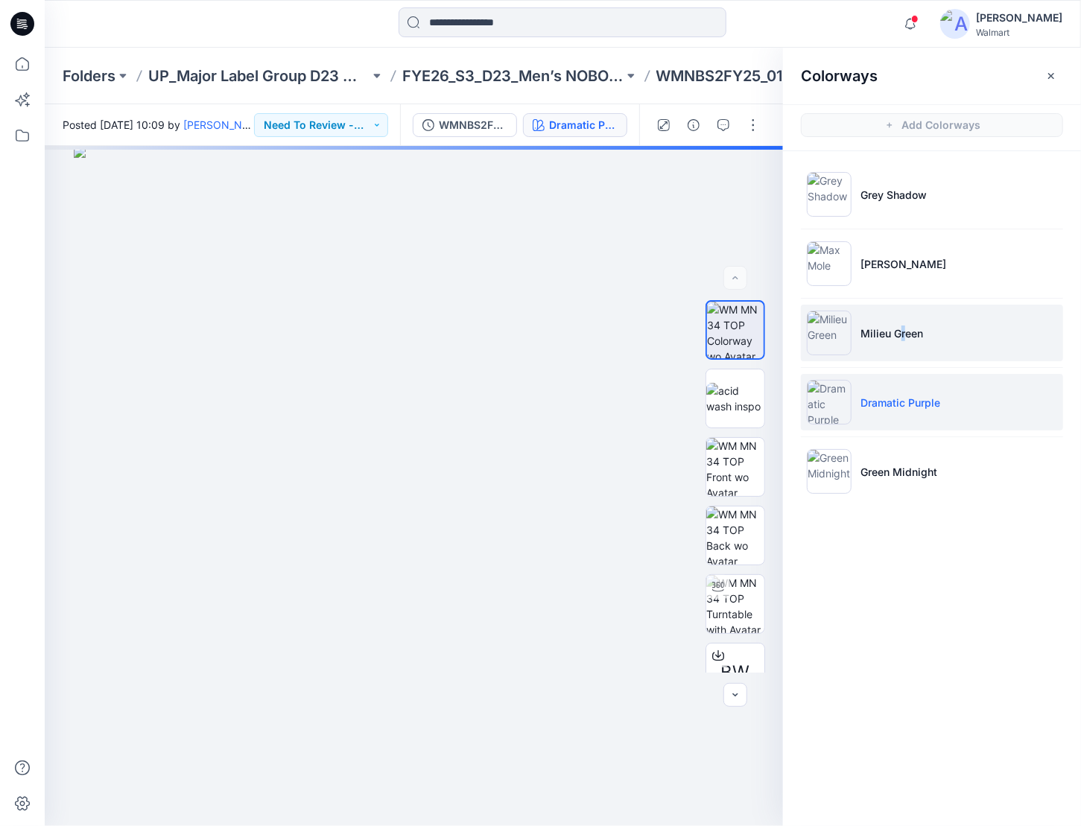
click at [903, 336] on li "Milieu Green" at bounding box center [932, 333] width 262 height 57
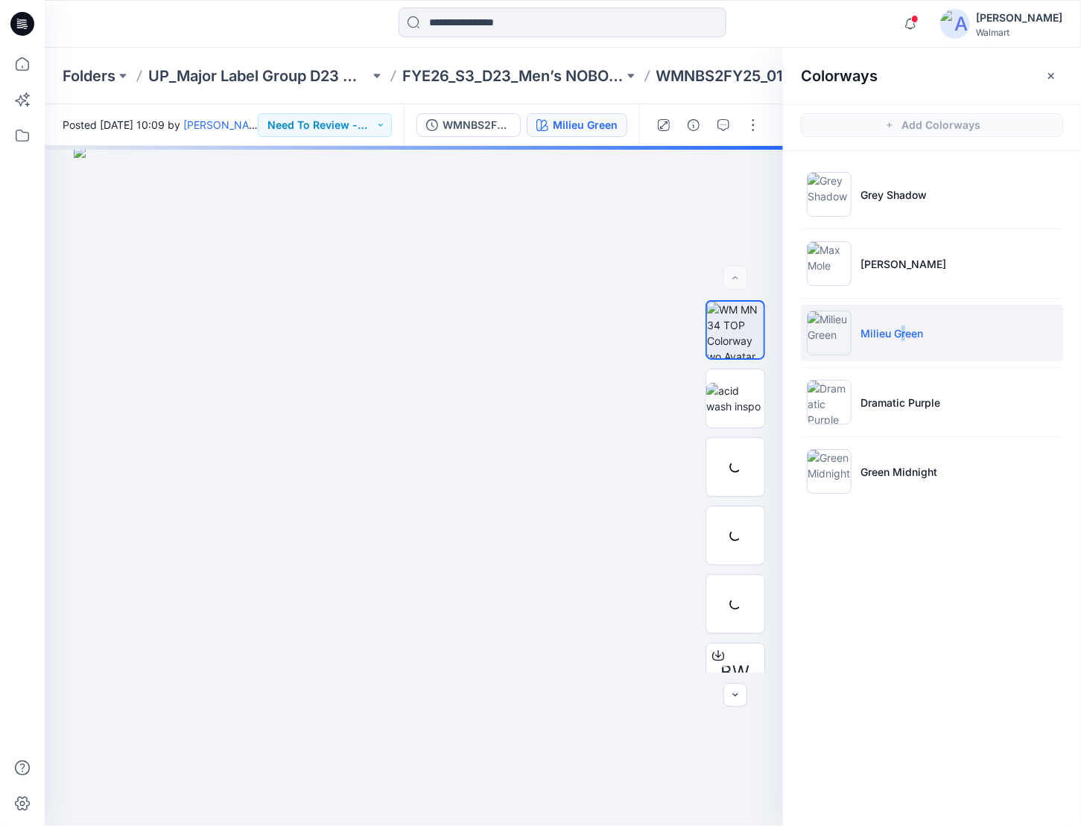
click at [901, 338] on p "Milieu Green" at bounding box center [892, 334] width 63 height 16
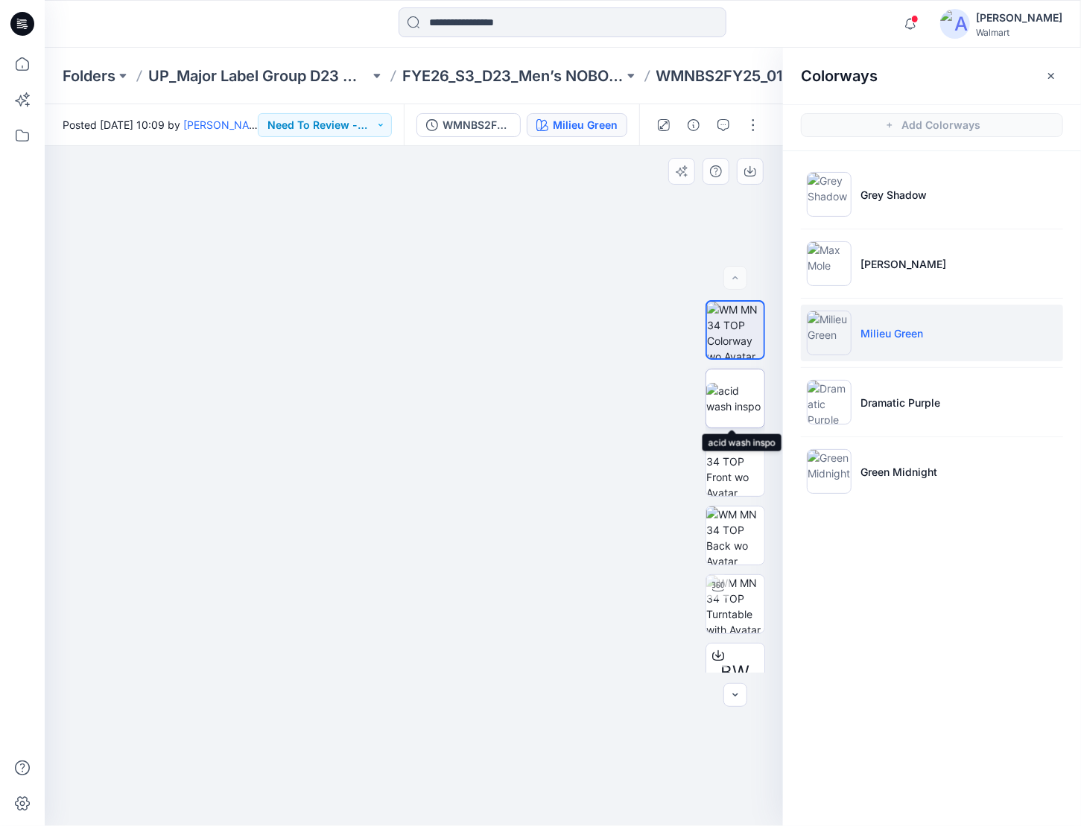
click at [729, 408] on img at bounding box center [736, 398] width 58 height 31
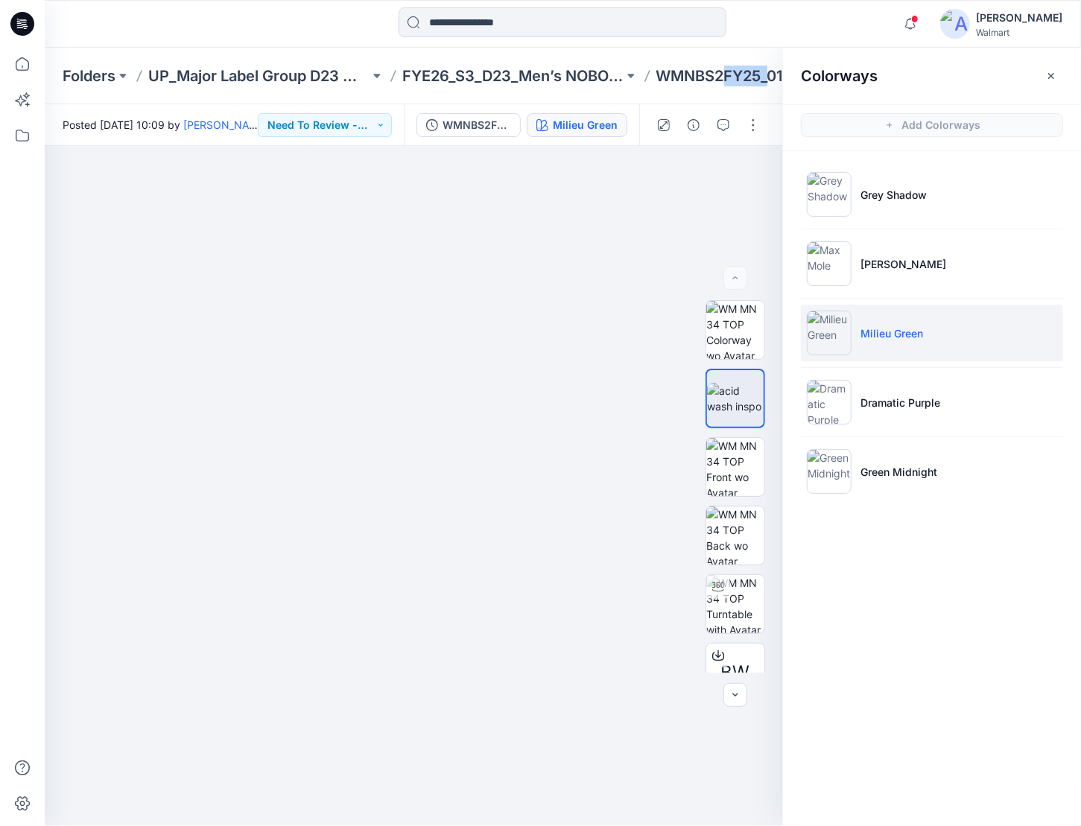
drag, startPoint x: 724, startPoint y: 76, endPoint x: 768, endPoint y: 63, distance: 45.0
click at [768, 63] on div "Folders UP_Major Label Group D23 Men's Tops FYE26_S3_D23_Men’s NOBO Tops_ Major…" at bounding box center [563, 76] width 1037 height 57
drag, startPoint x: 1052, startPoint y: 75, endPoint x: 1019, endPoint y: 83, distance: 33.8
click at [1052, 75] on icon "button" at bounding box center [1052, 76] width 12 height 12
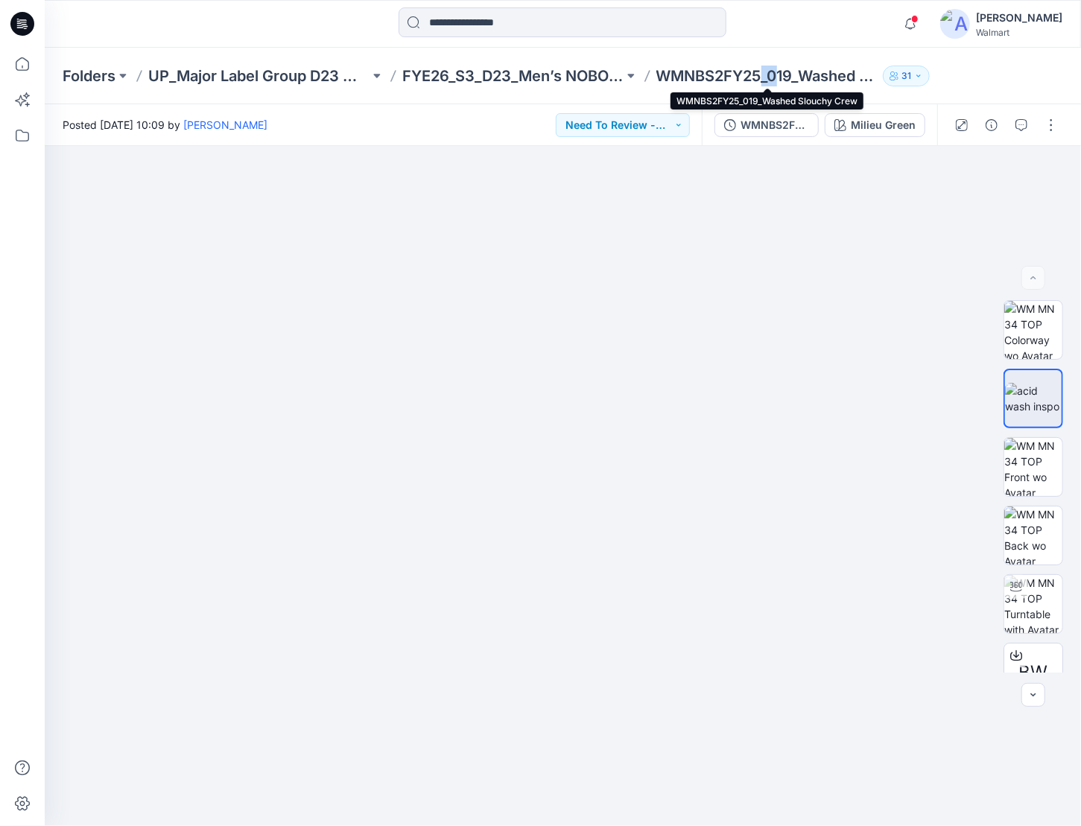
drag, startPoint x: 783, startPoint y: 83, endPoint x: 766, endPoint y: 80, distance: 16.5
click at [766, 80] on p "WMNBS2FY25_019_Washed Slouchy Crew" at bounding box center [767, 76] width 221 height 21
drag, startPoint x: 766, startPoint y: 80, endPoint x: 813, endPoint y: 68, distance: 48.6
click at [813, 68] on p "WMNBS2FY25_019_Washed Slouchy Crew" at bounding box center [767, 76] width 221 height 21
